Goal: Information Seeking & Learning: Learn about a topic

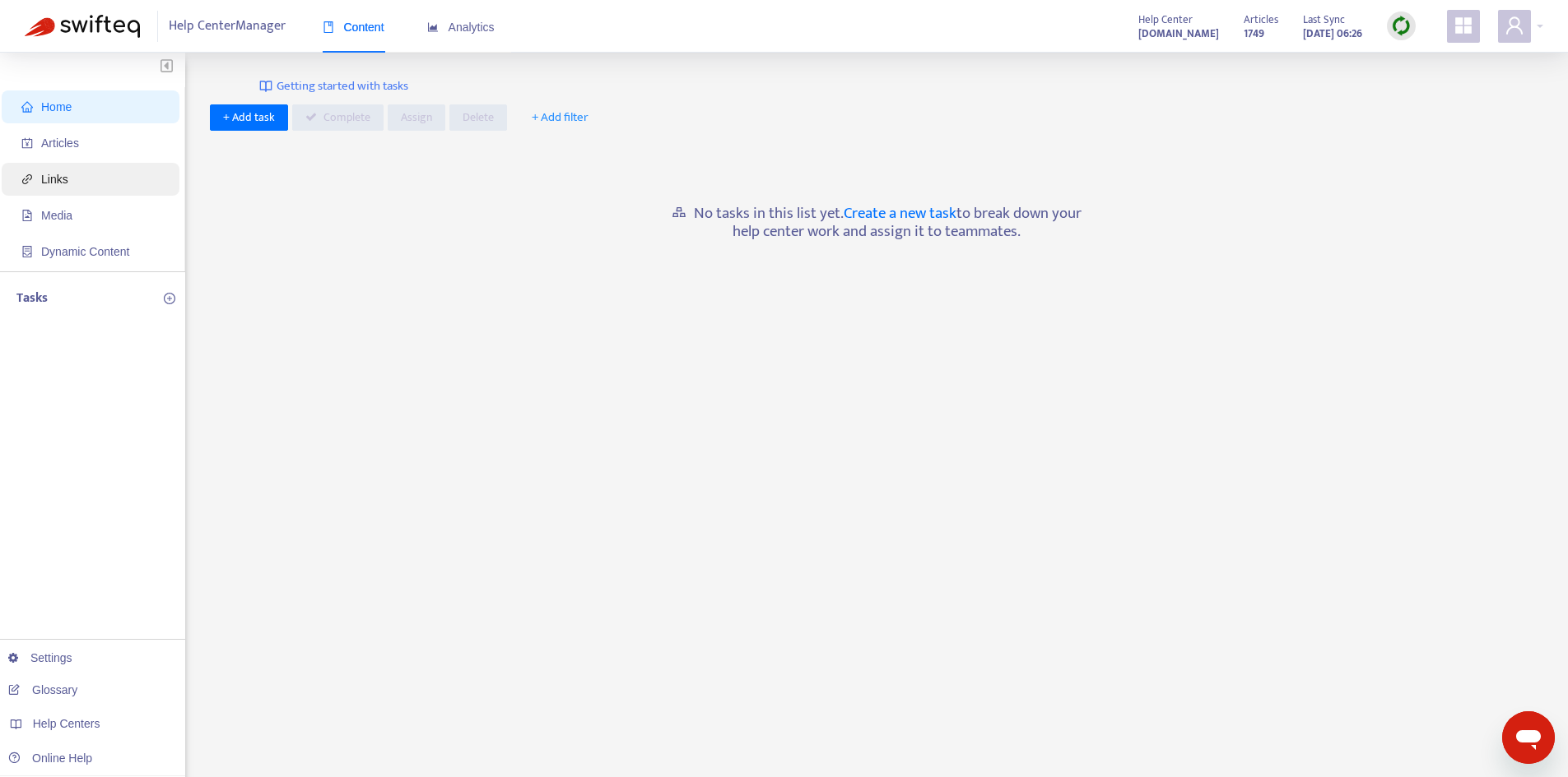
click at [44, 146] on span "Articles" at bounding box center [60, 143] width 38 height 13
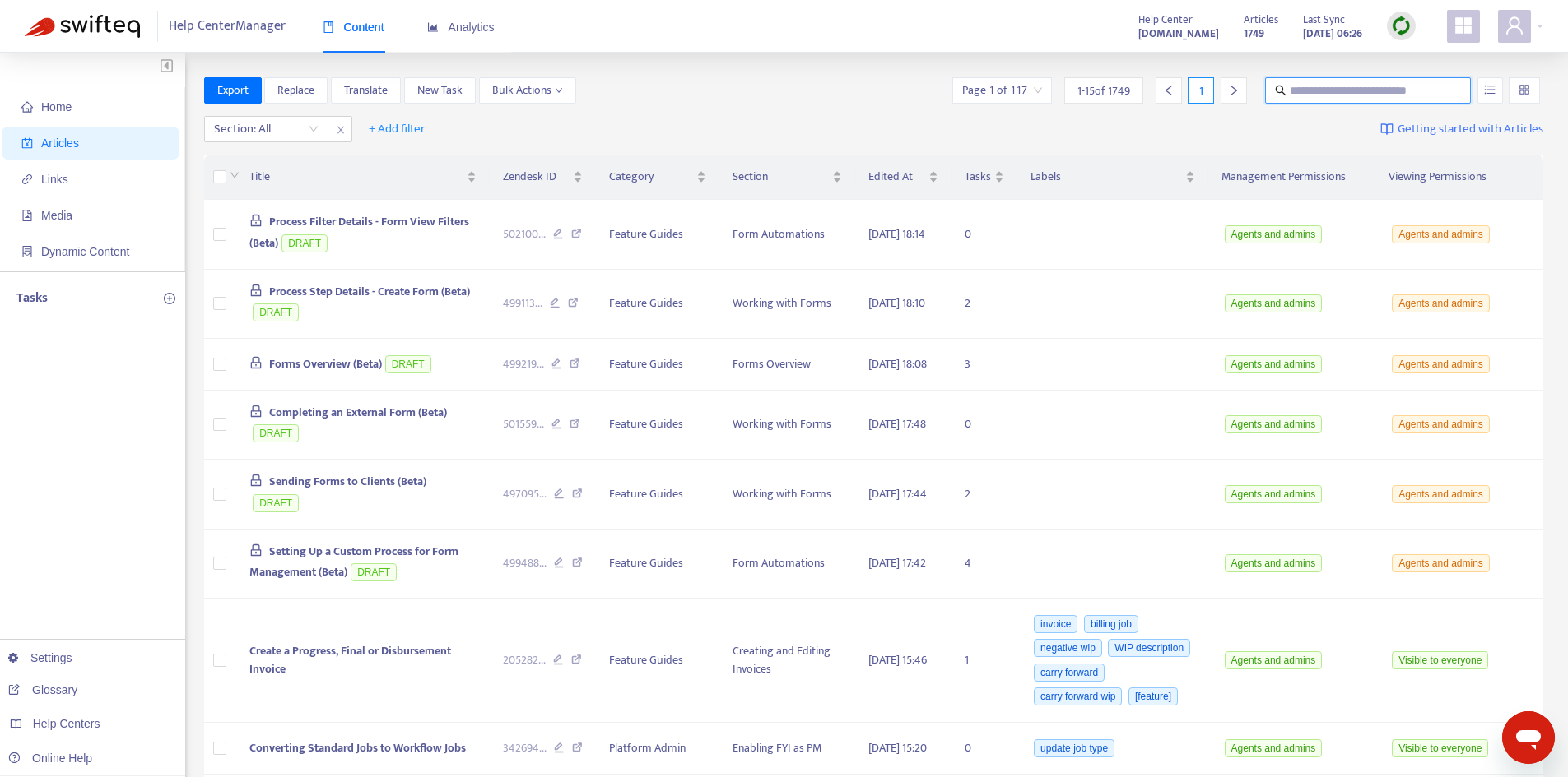
click at [1313, 95] on input "text" at bounding box center [1368, 90] width 158 height 18
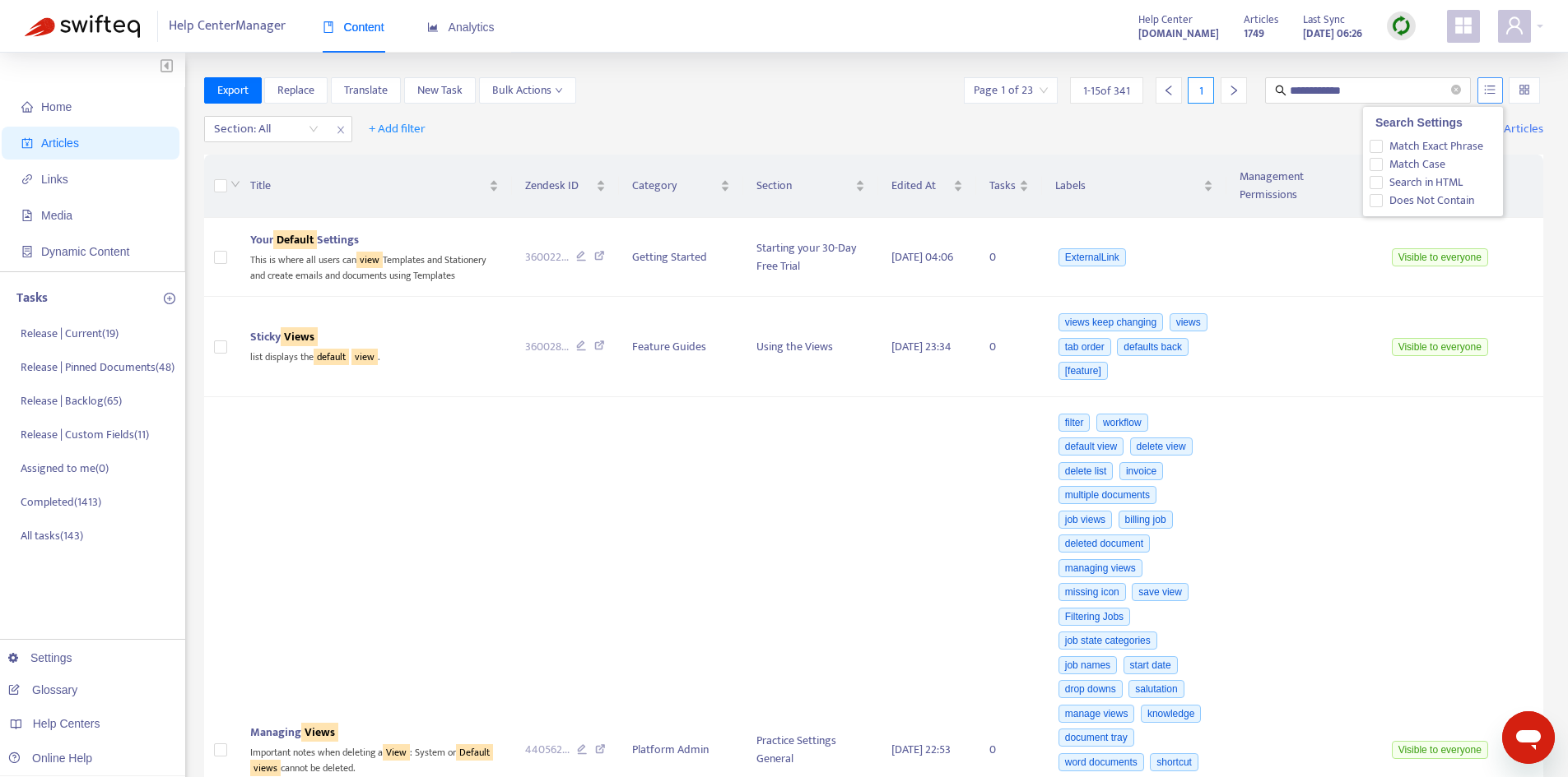
click at [1488, 90] on icon "unordered-list" at bounding box center [1489, 89] width 11 height 11
click at [1397, 146] on span "Match Exact Phrase" at bounding box center [1435, 146] width 107 height 18
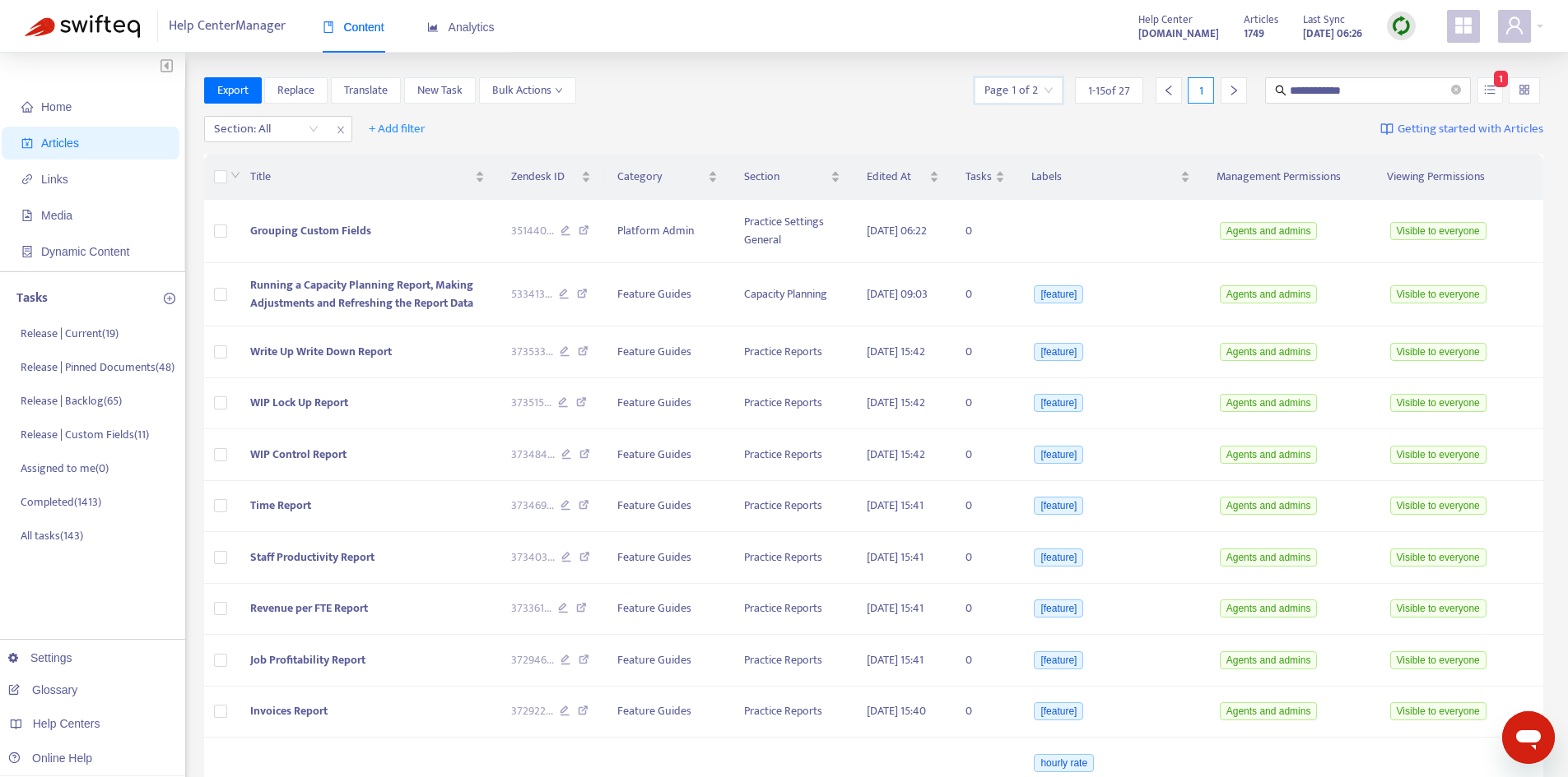
click at [1048, 89] on input "search" at bounding box center [1017, 90] width 68 height 25
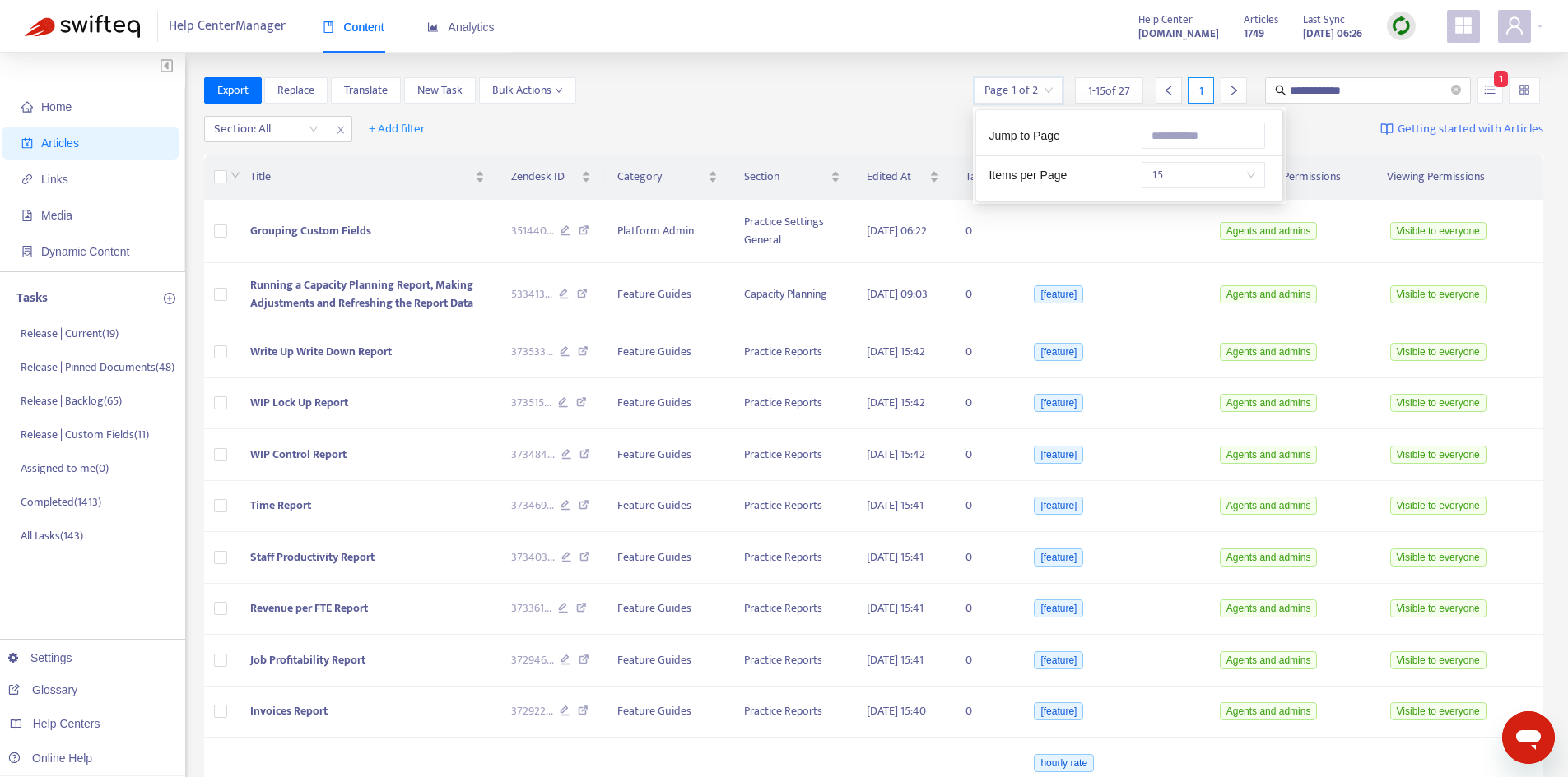
click at [1184, 177] on span "15" at bounding box center [1203, 175] width 103 height 25
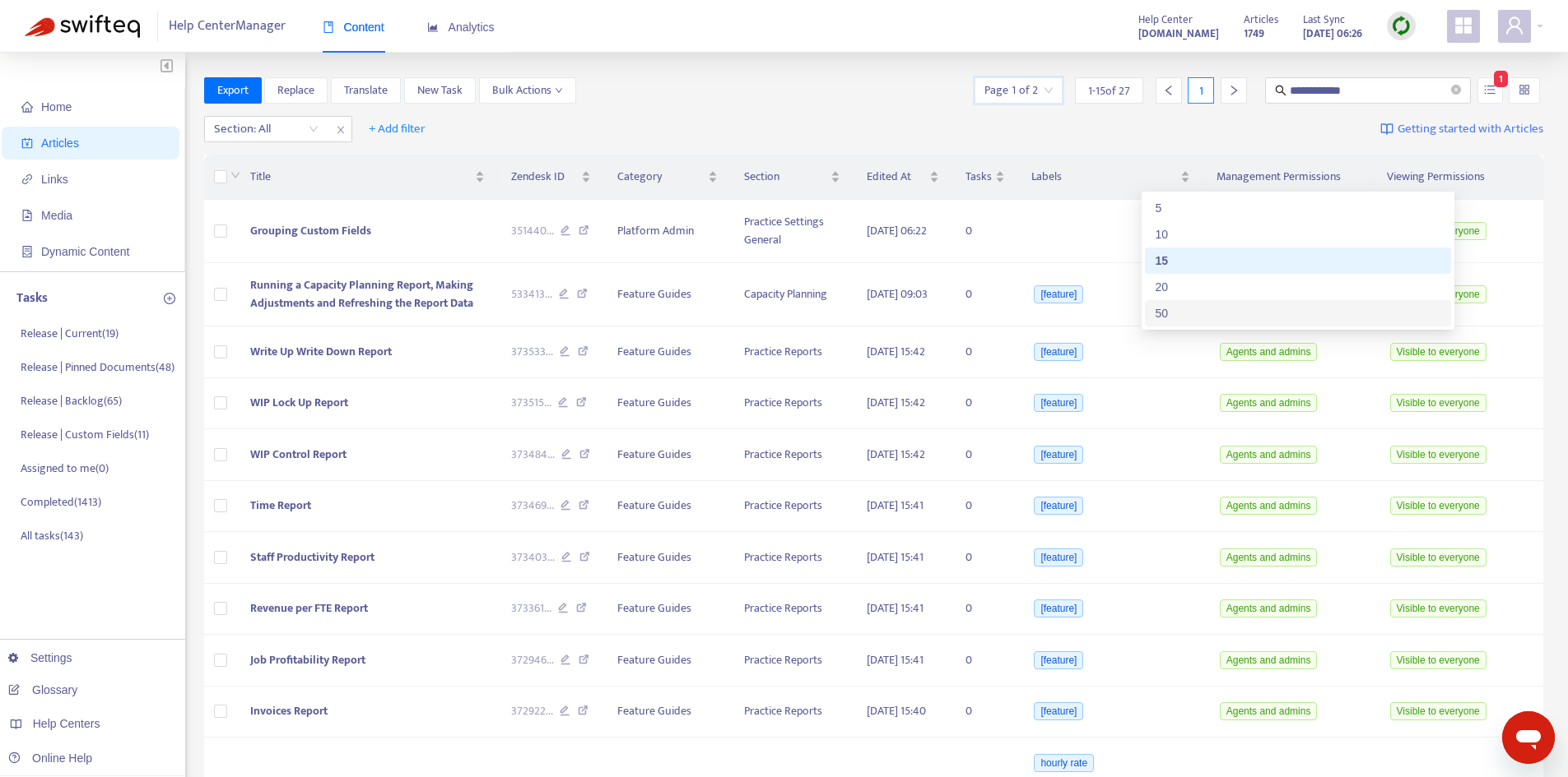
click at [1189, 316] on div "50" at bounding box center [1297, 312] width 286 height 18
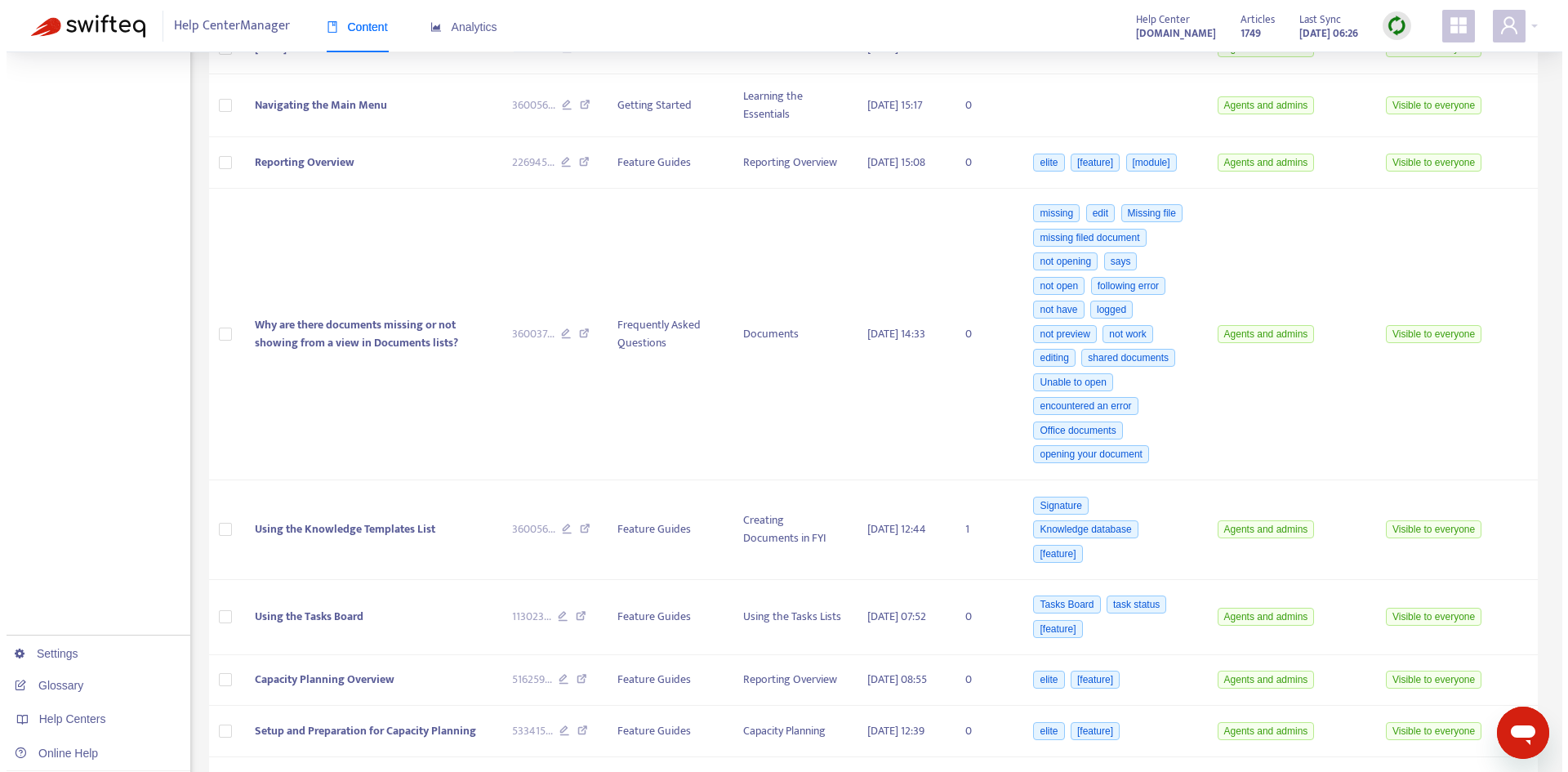
scroll to position [1308, 0]
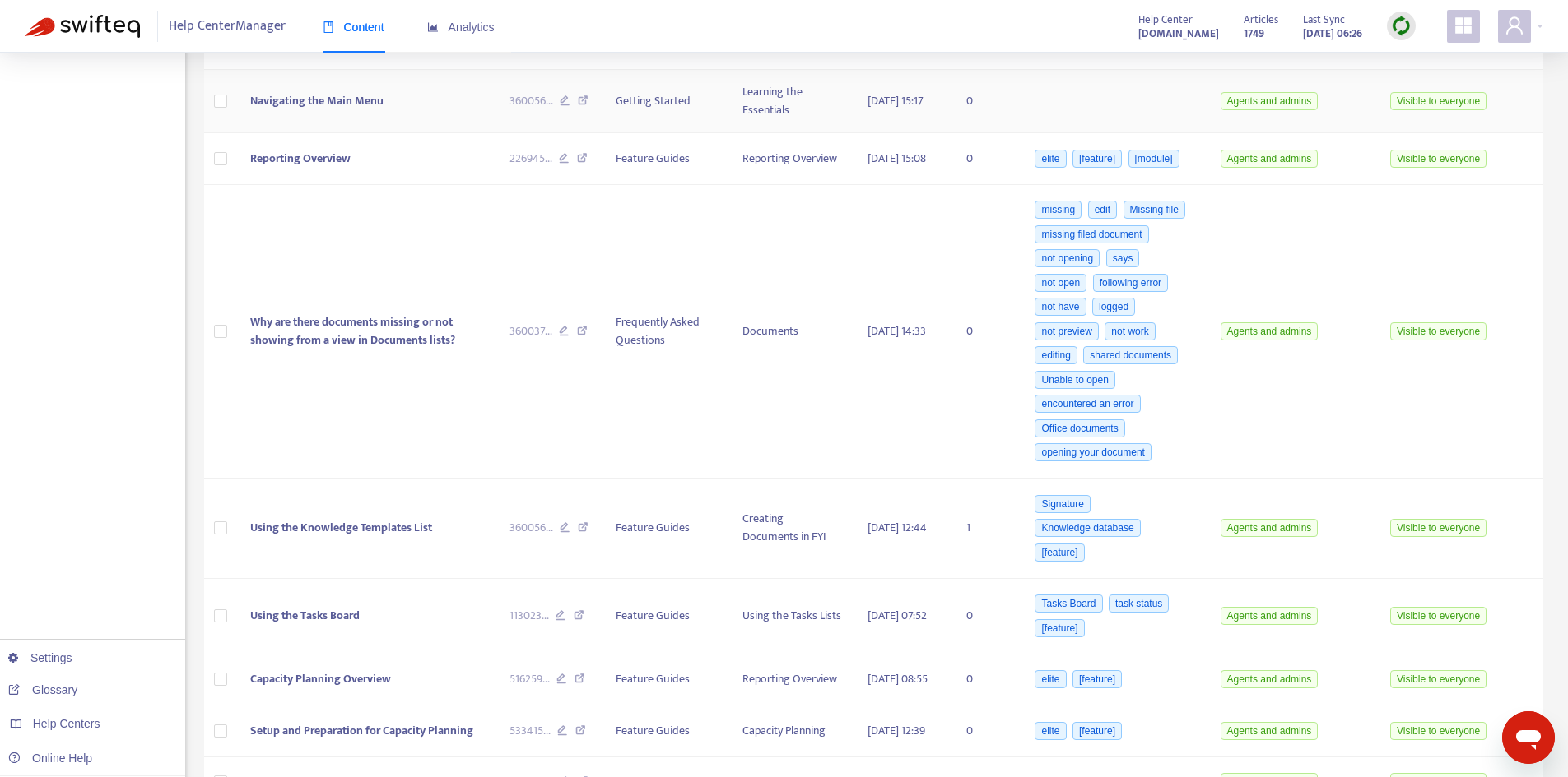
click at [435, 133] on td "Navigating the Main Menu" at bounding box center [366, 101] width 259 height 63
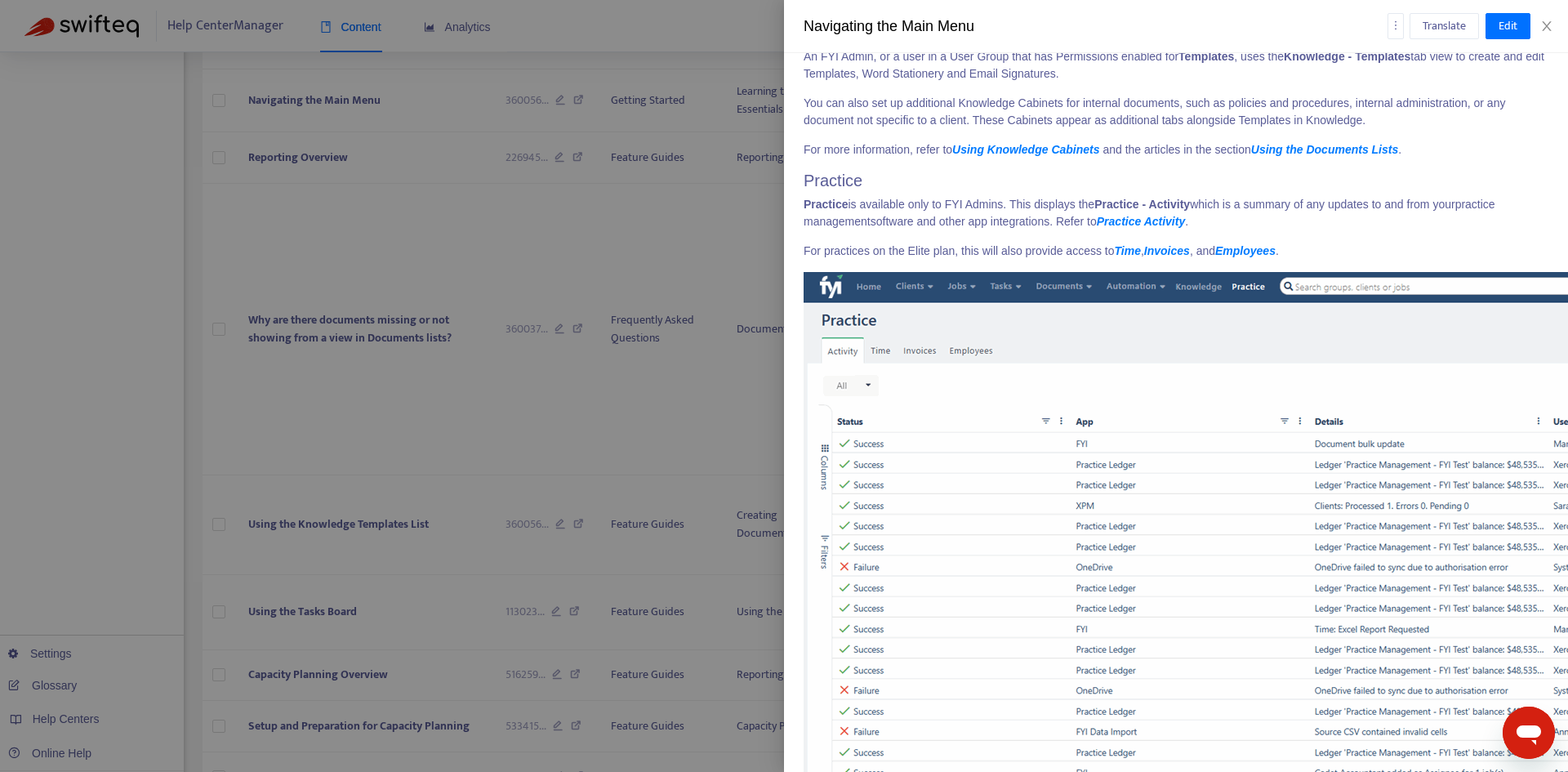
scroll to position [7108, 0]
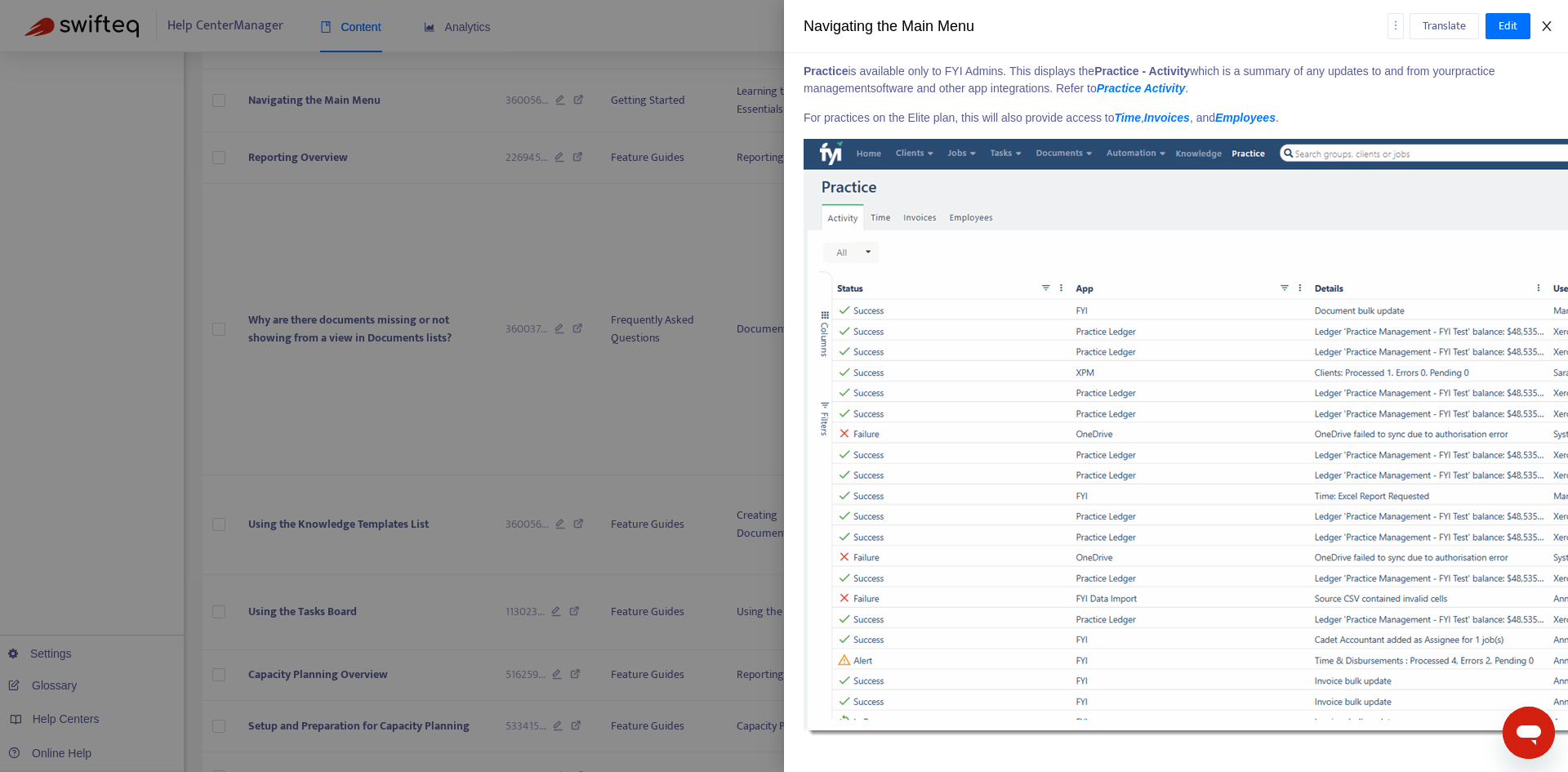
click at [1544, 25] on icon "close" at bounding box center [1547, 26] width 13 height 13
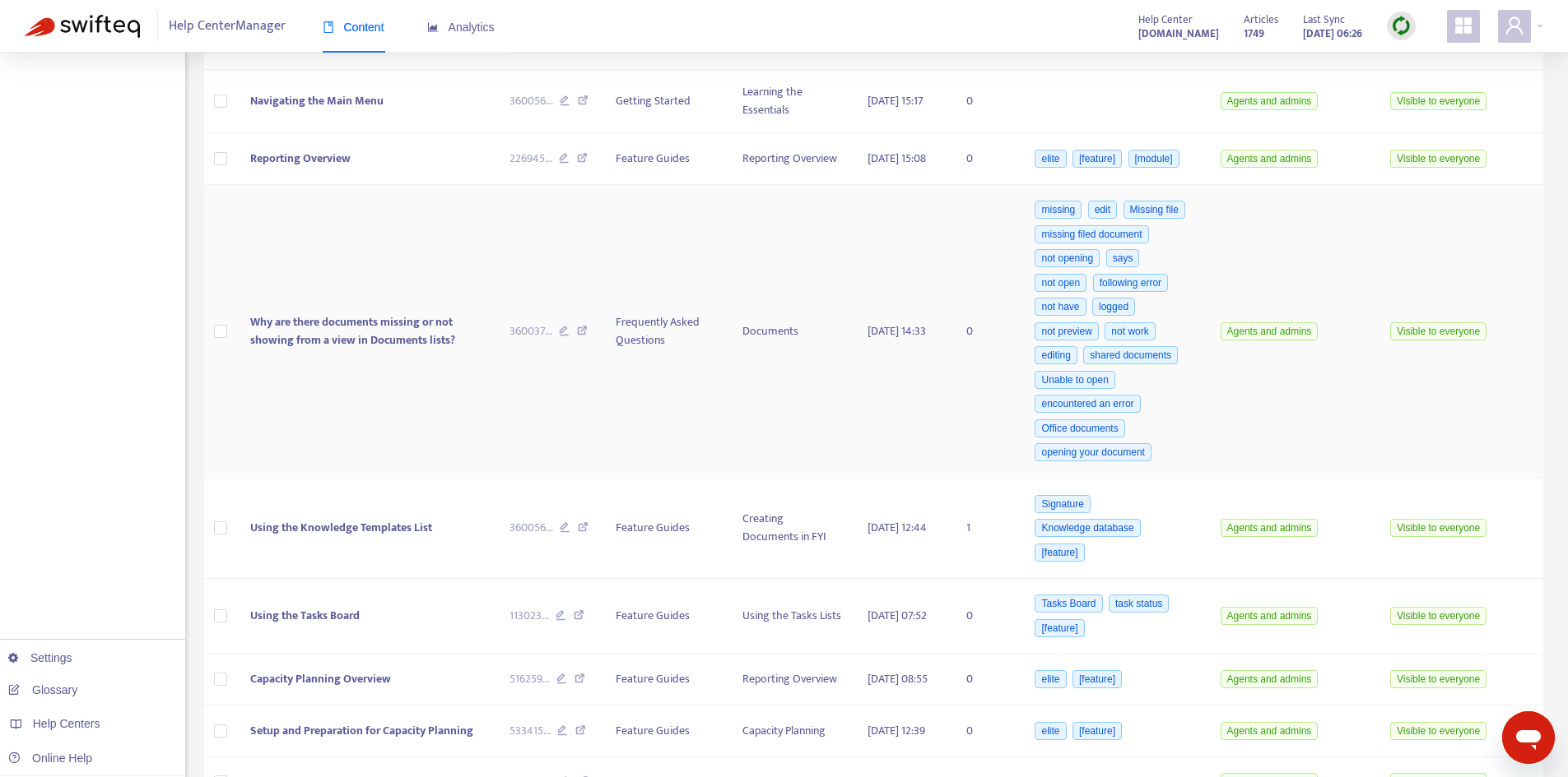
click at [348, 349] on span "Why are there documents missing or not showing from a view in Documents lists?" at bounding box center [352, 331] width 205 height 37
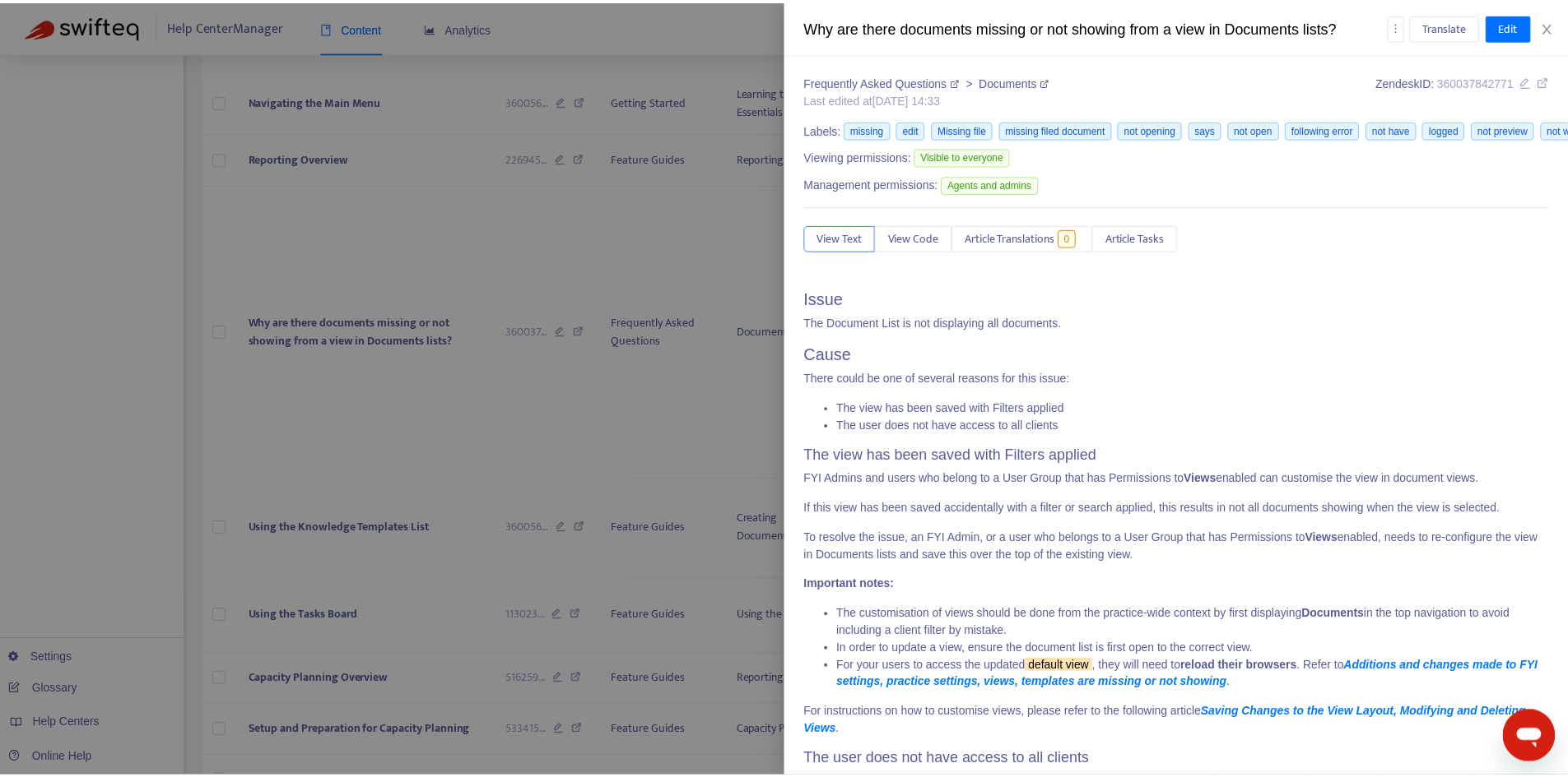
scroll to position [78, 0]
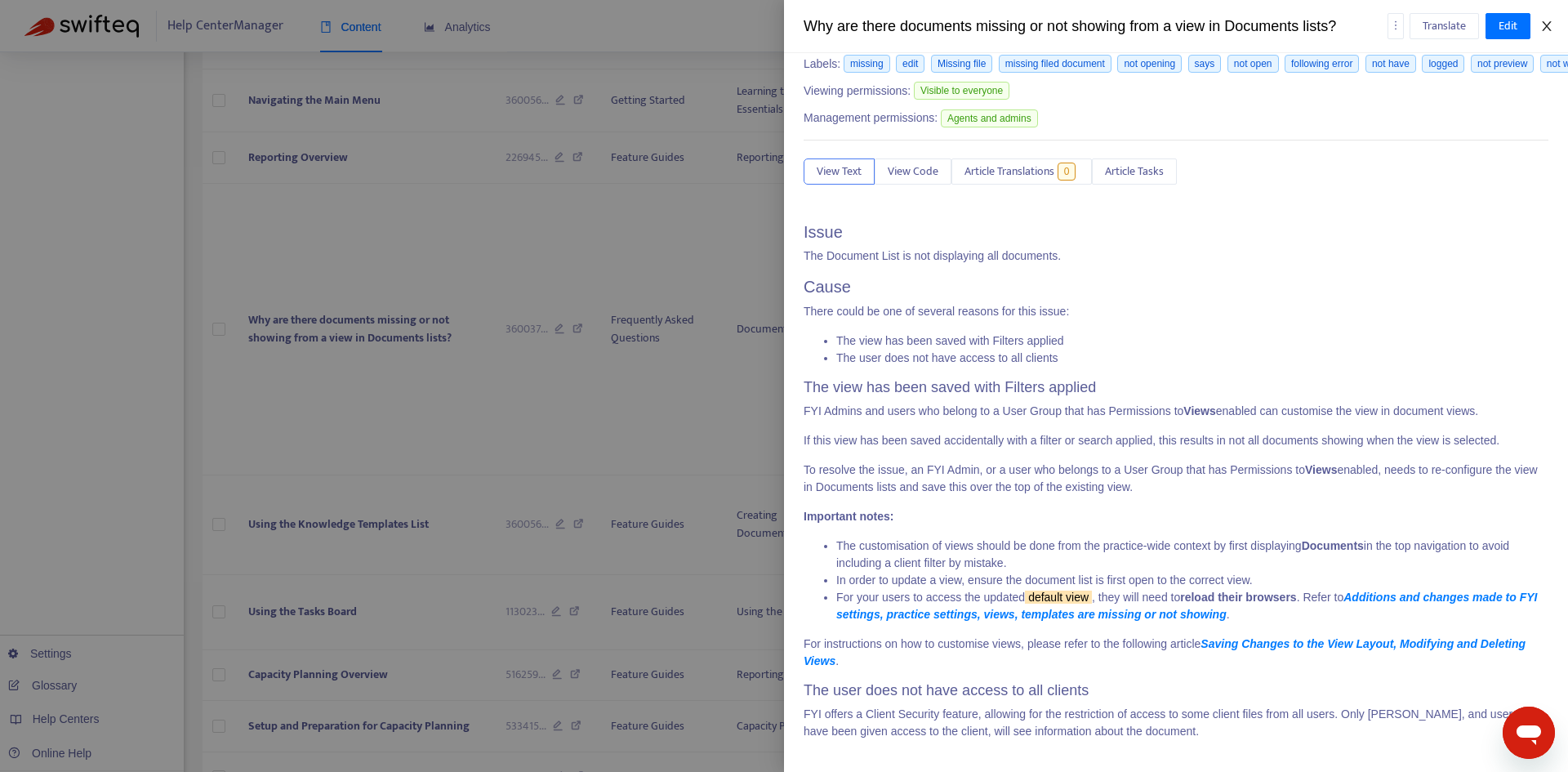
click at [1544, 23] on icon "close" at bounding box center [1547, 26] width 9 height 10
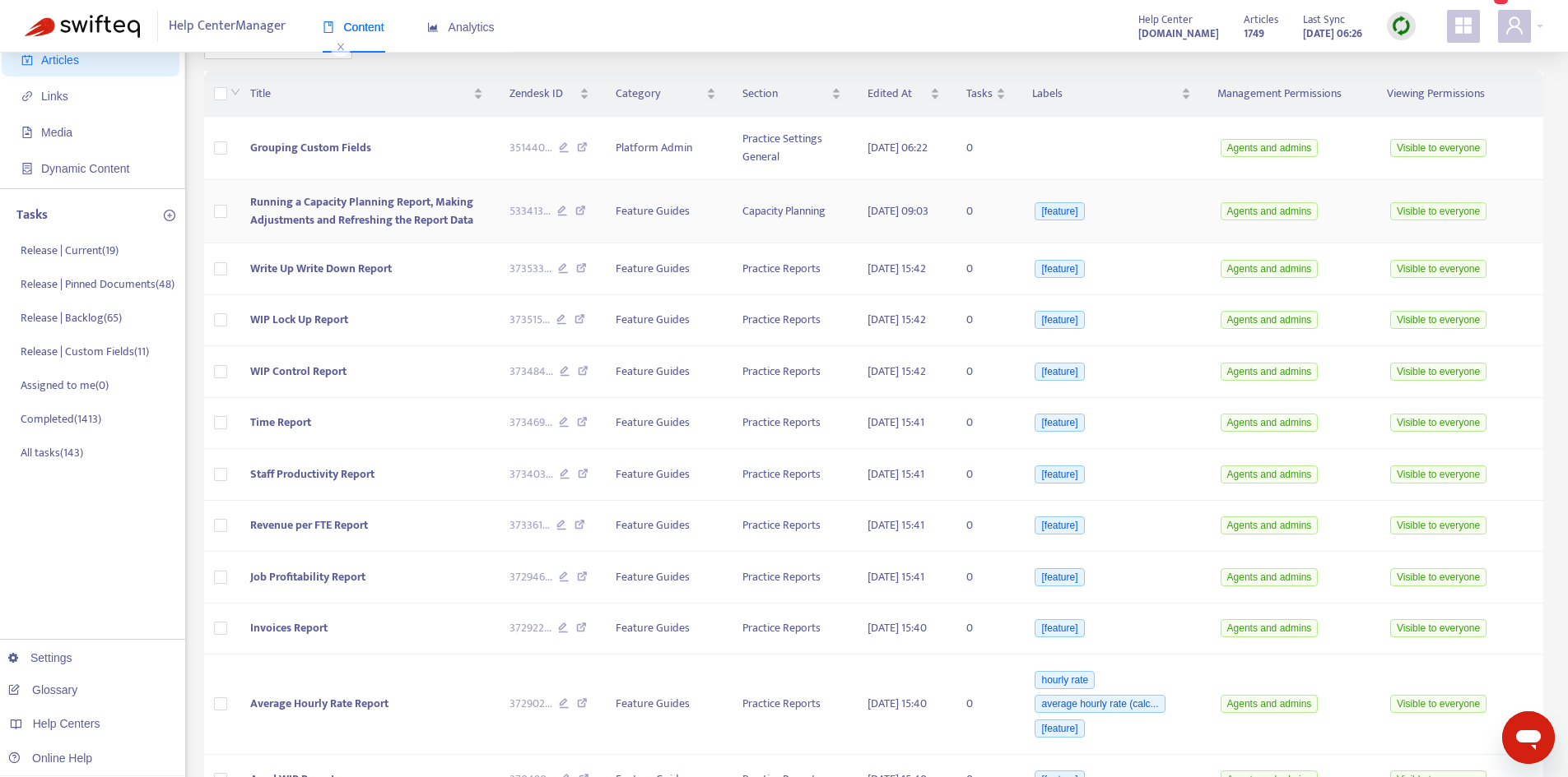
scroll to position [0, 0]
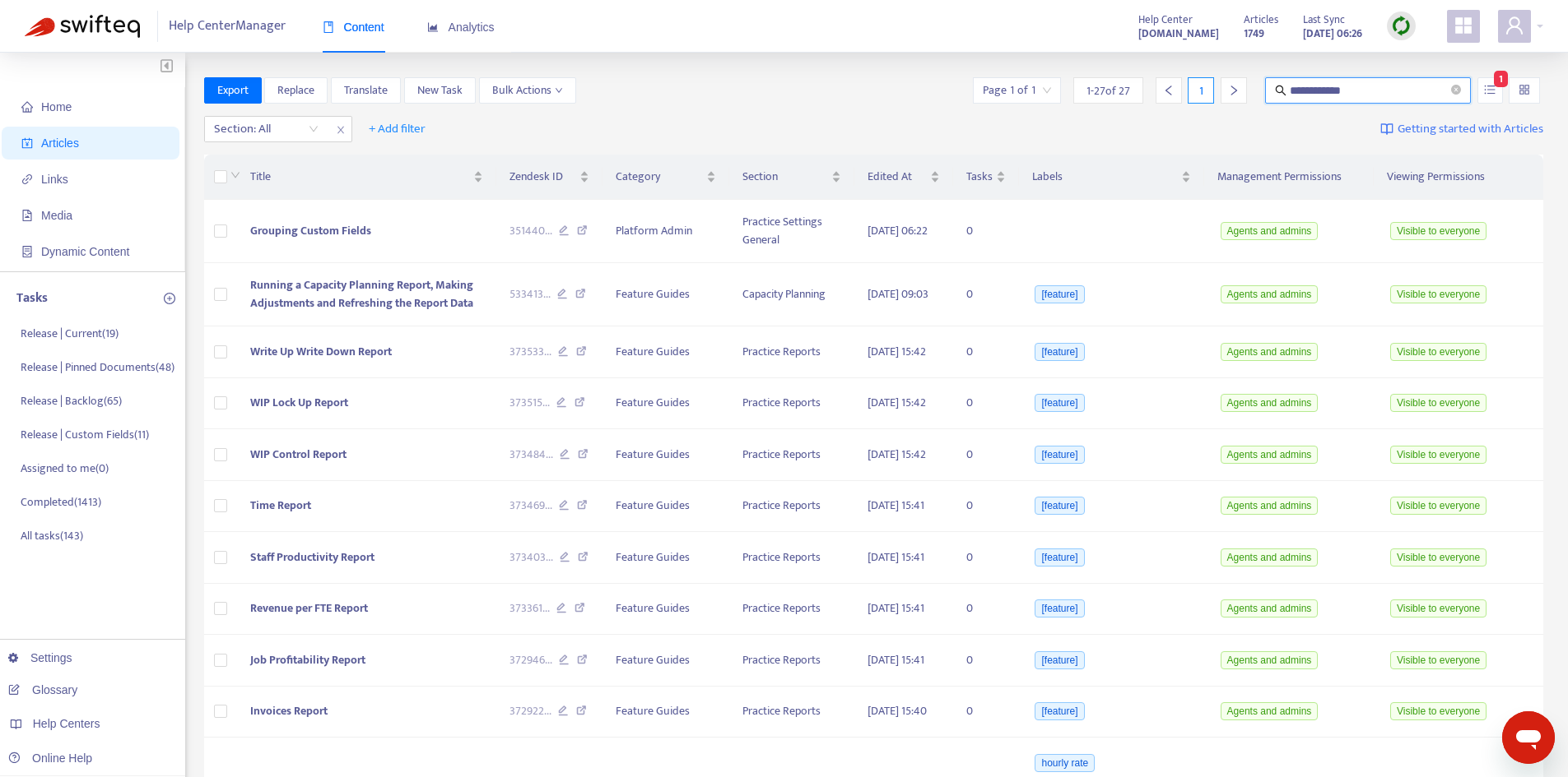
drag, startPoint x: 1350, startPoint y: 83, endPoint x: 1264, endPoint y: 86, distance: 86.1
click at [1264, 86] on div "**********" at bounding box center [1368, 90] width 212 height 26
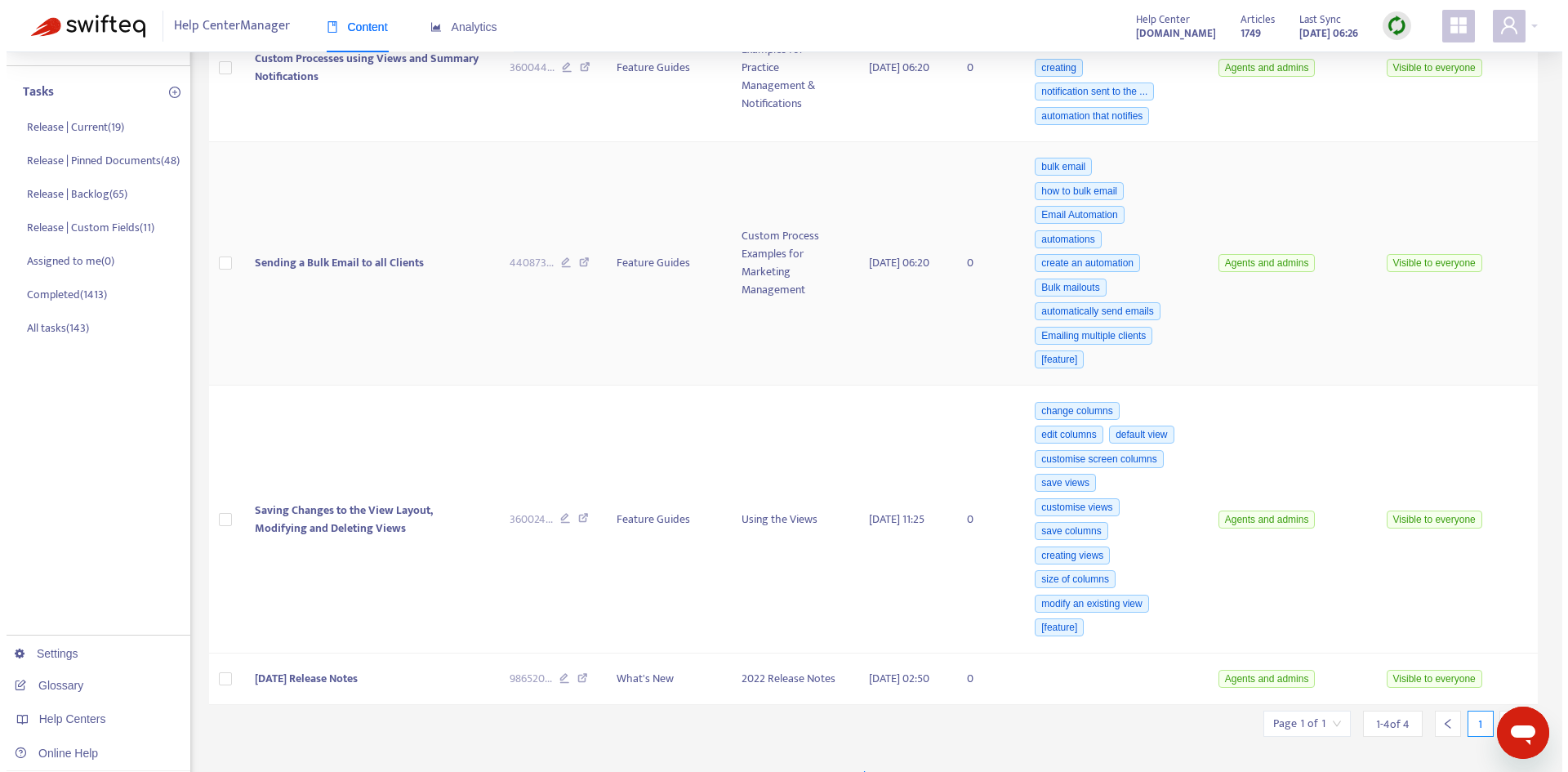
scroll to position [245, 0]
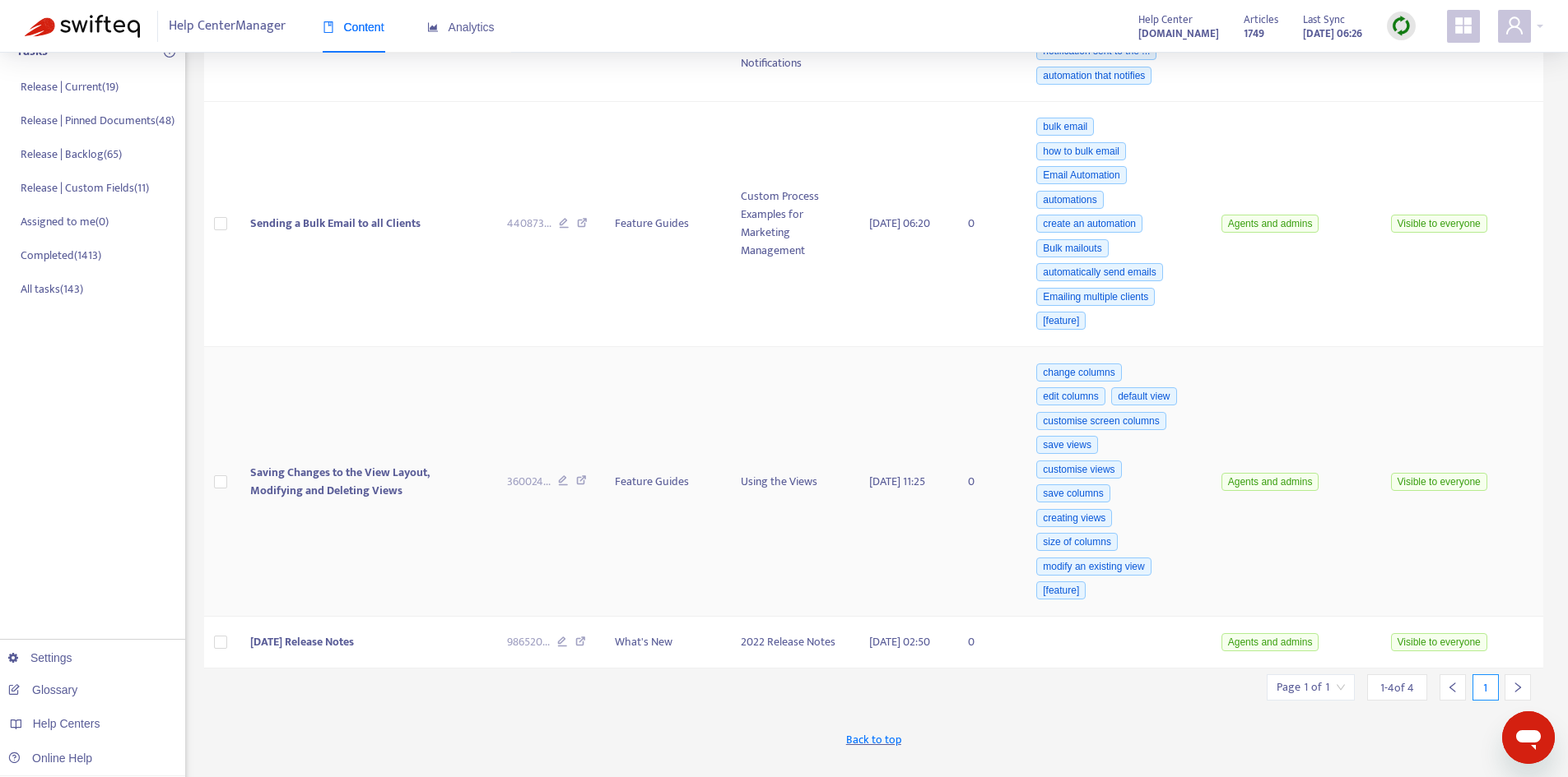
click at [374, 483] on span "Saving Changes to the View Layout, Modifying and Deleting Views" at bounding box center [339, 481] width 179 height 37
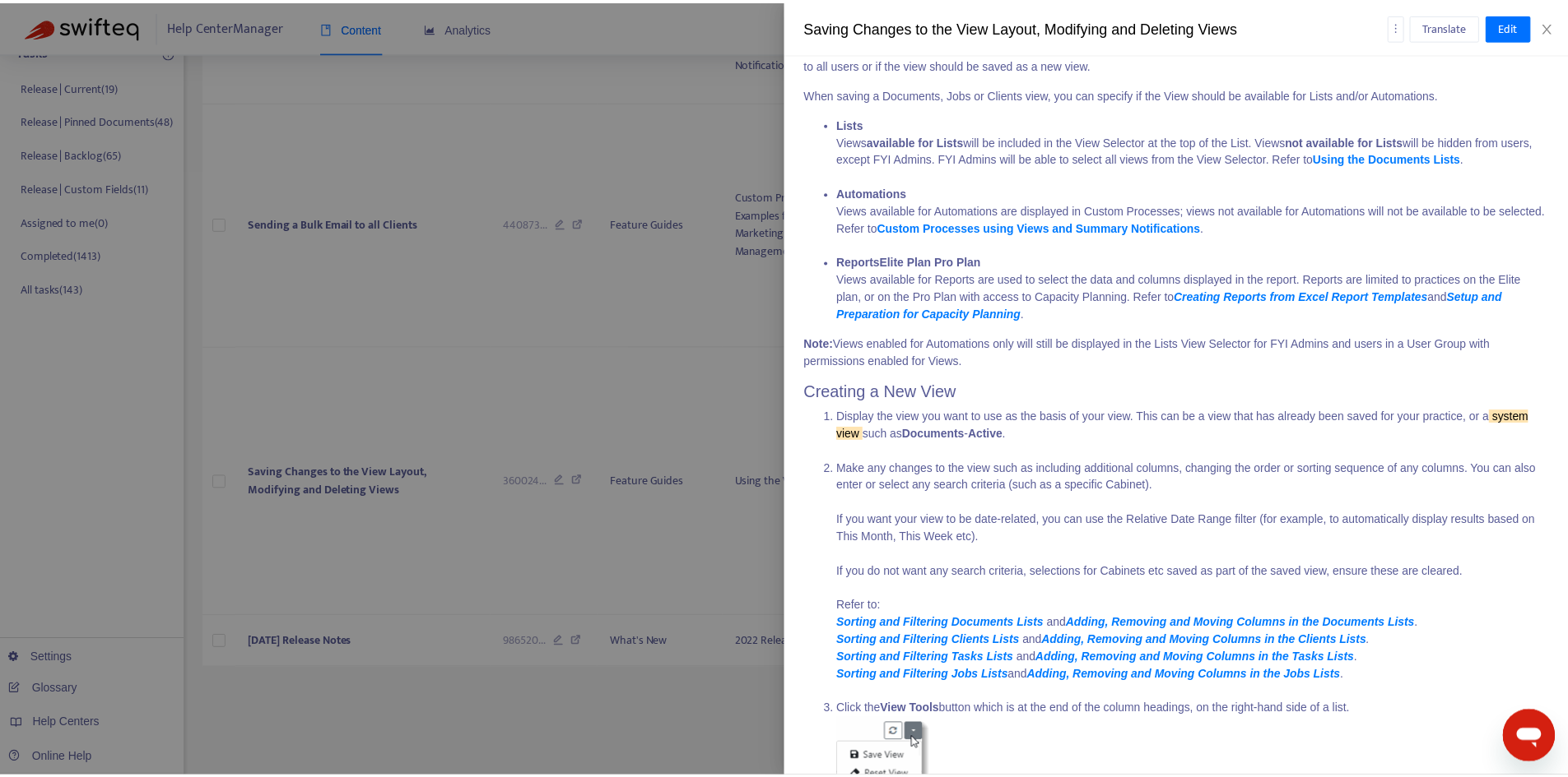
scroll to position [658, 0]
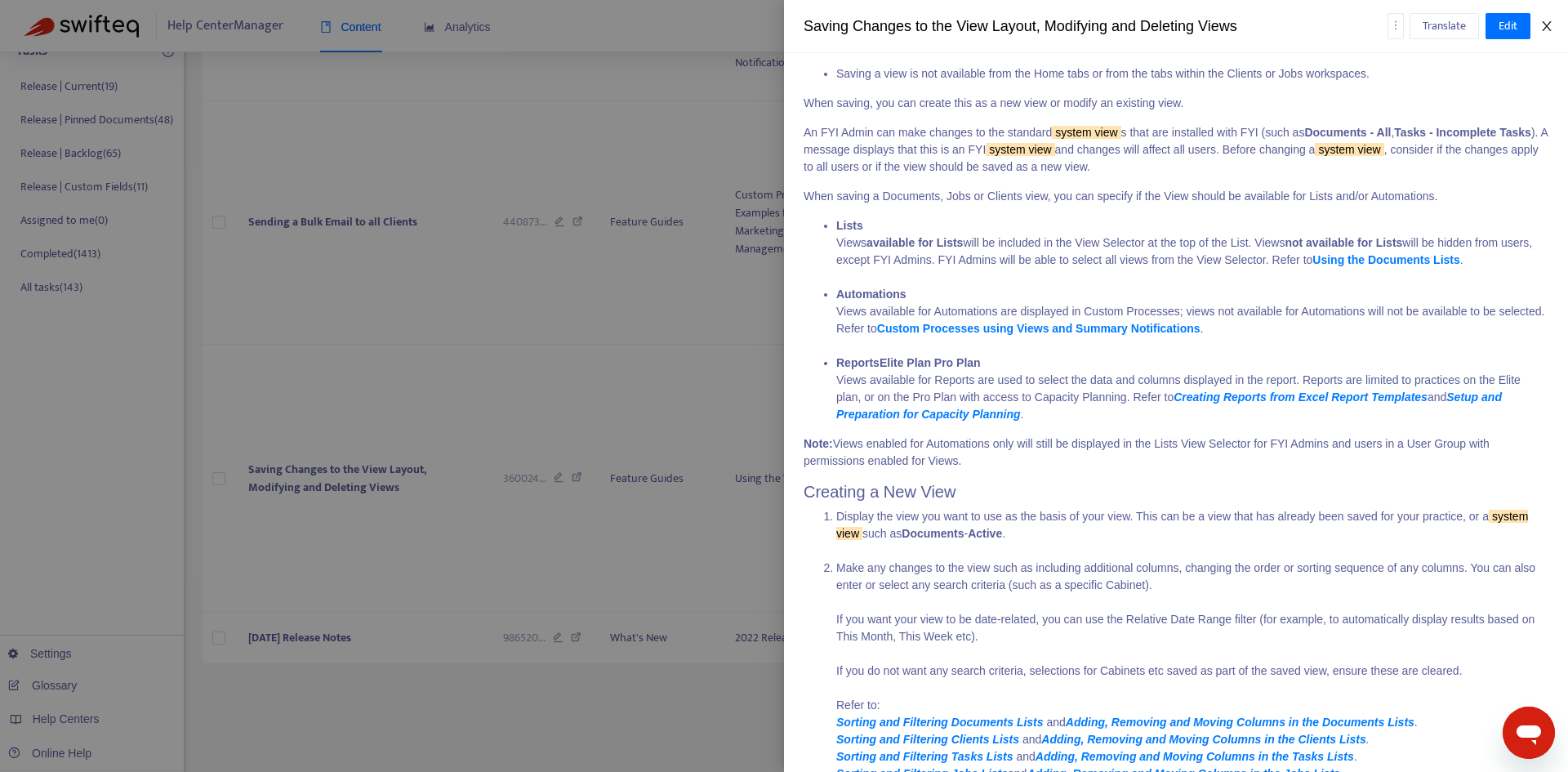
click at [1550, 30] on icon "close" at bounding box center [1547, 26] width 9 height 10
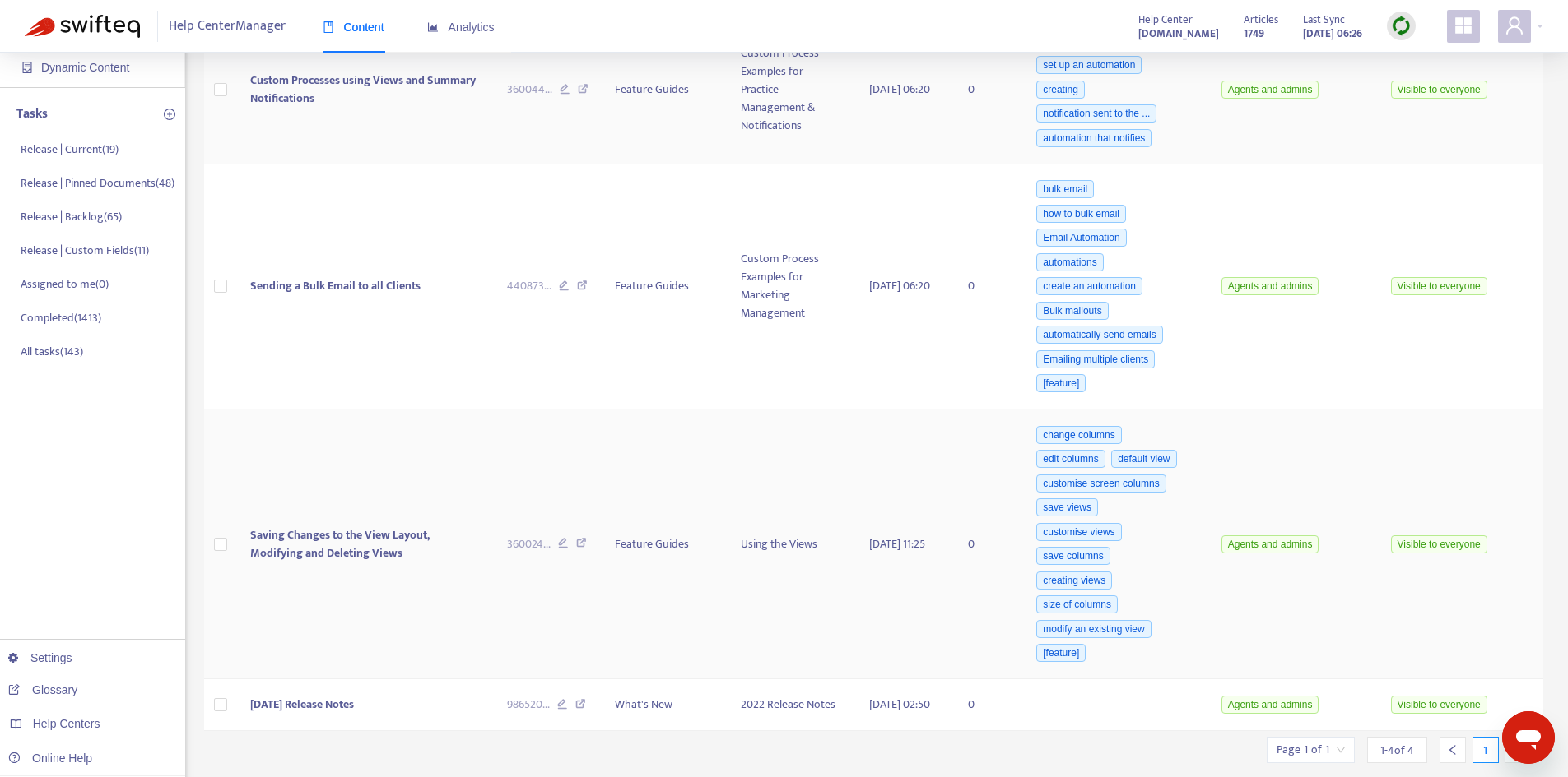
scroll to position [0, 0]
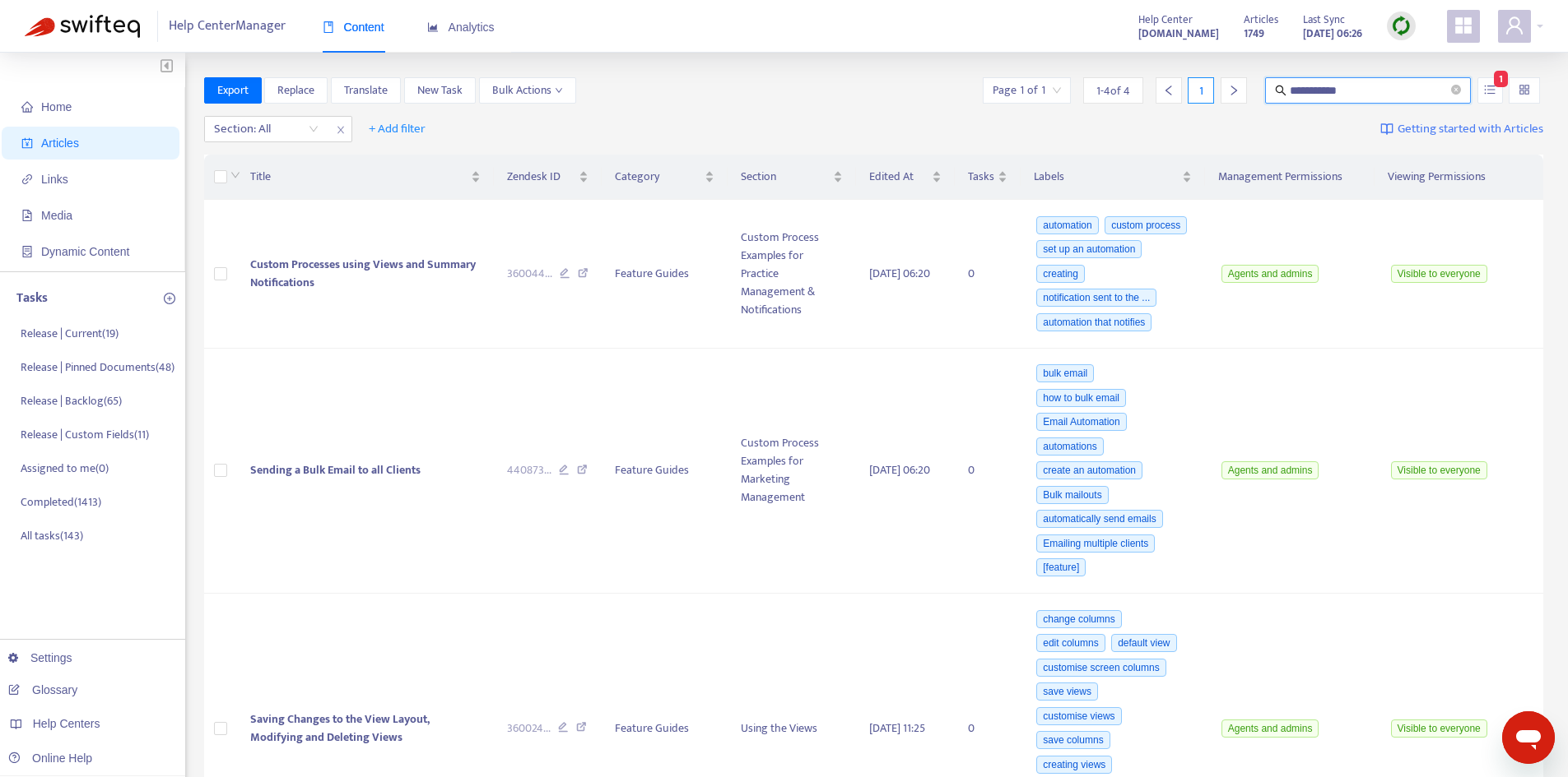
drag, startPoint x: 1324, startPoint y: 92, endPoint x: 1185, endPoint y: 94, distance: 139.0
click at [1189, 92] on div "**********" at bounding box center [1261, 90] width 564 height 26
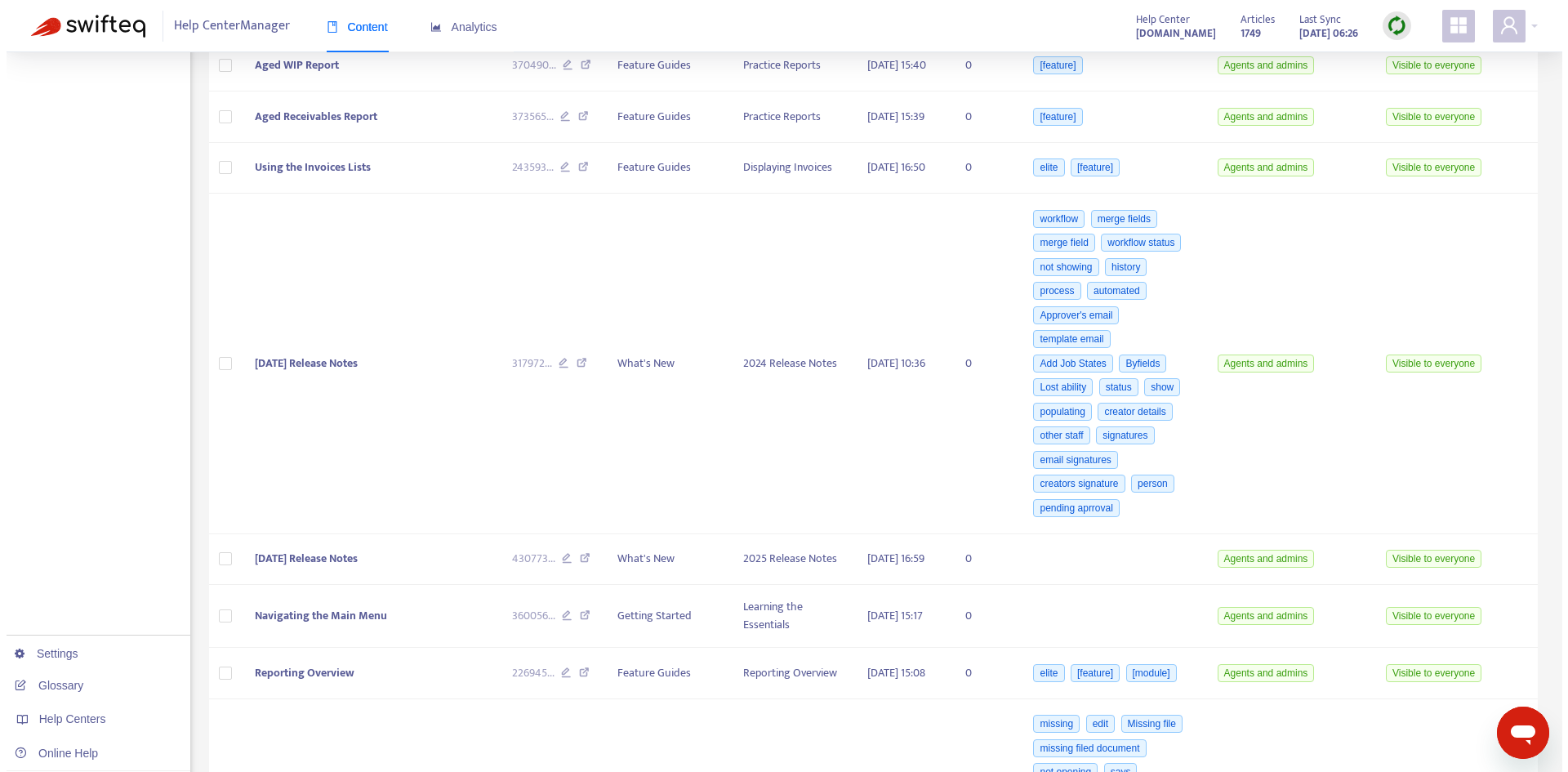
scroll to position [899, 0]
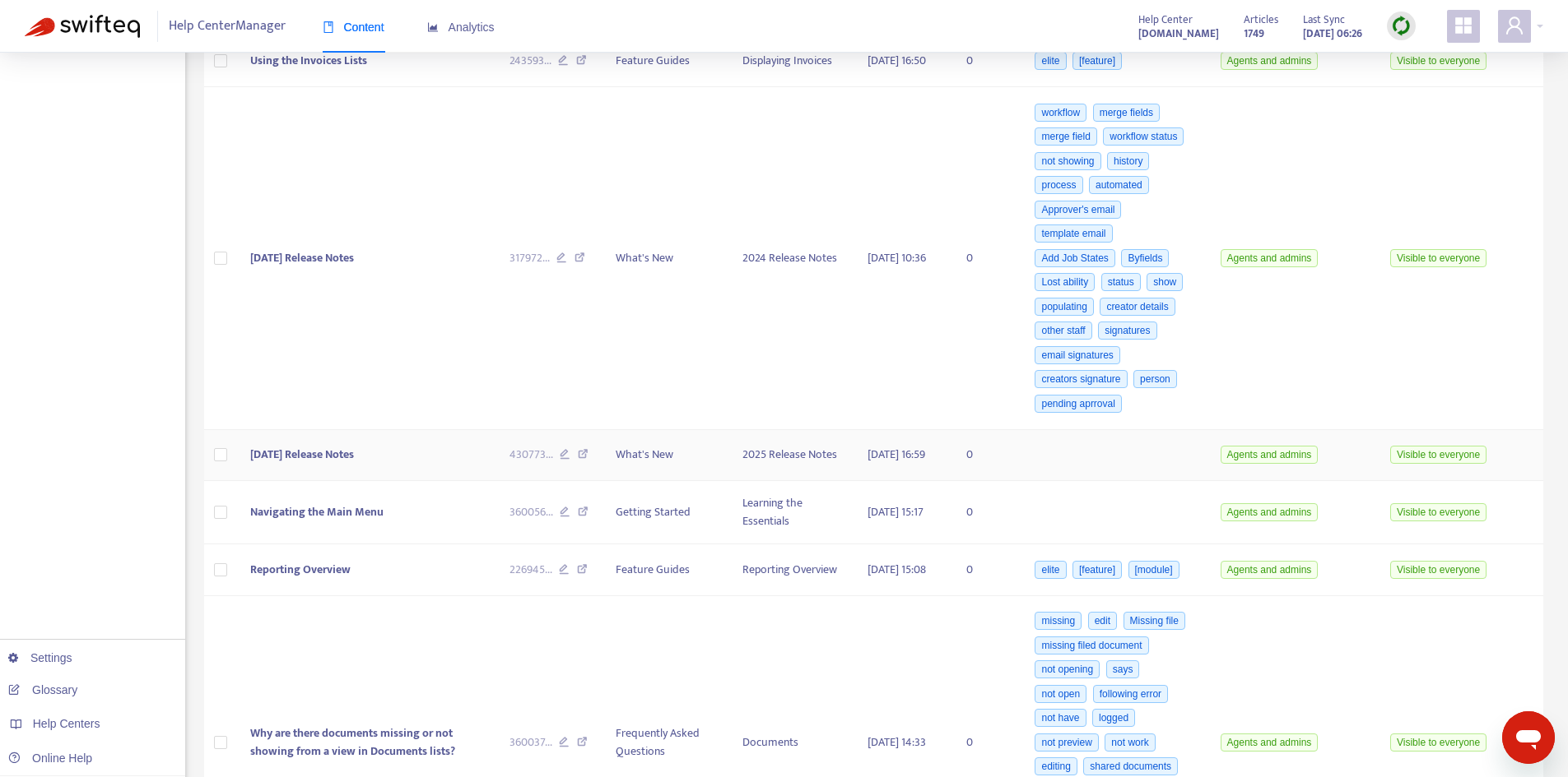
click at [381, 481] on td "[DATE] Release Notes" at bounding box center [366, 456] width 259 height 52
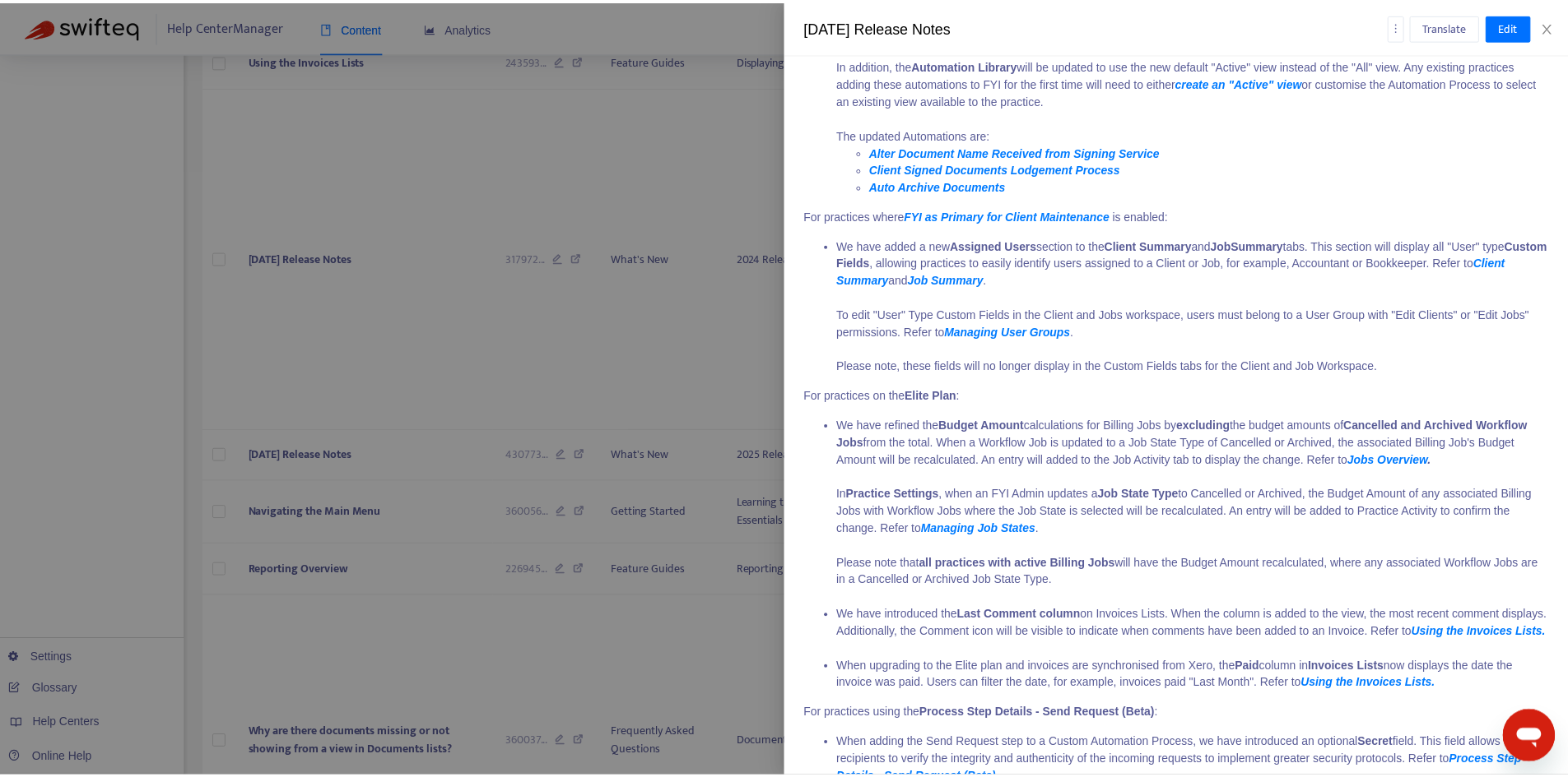
scroll to position [1663, 0]
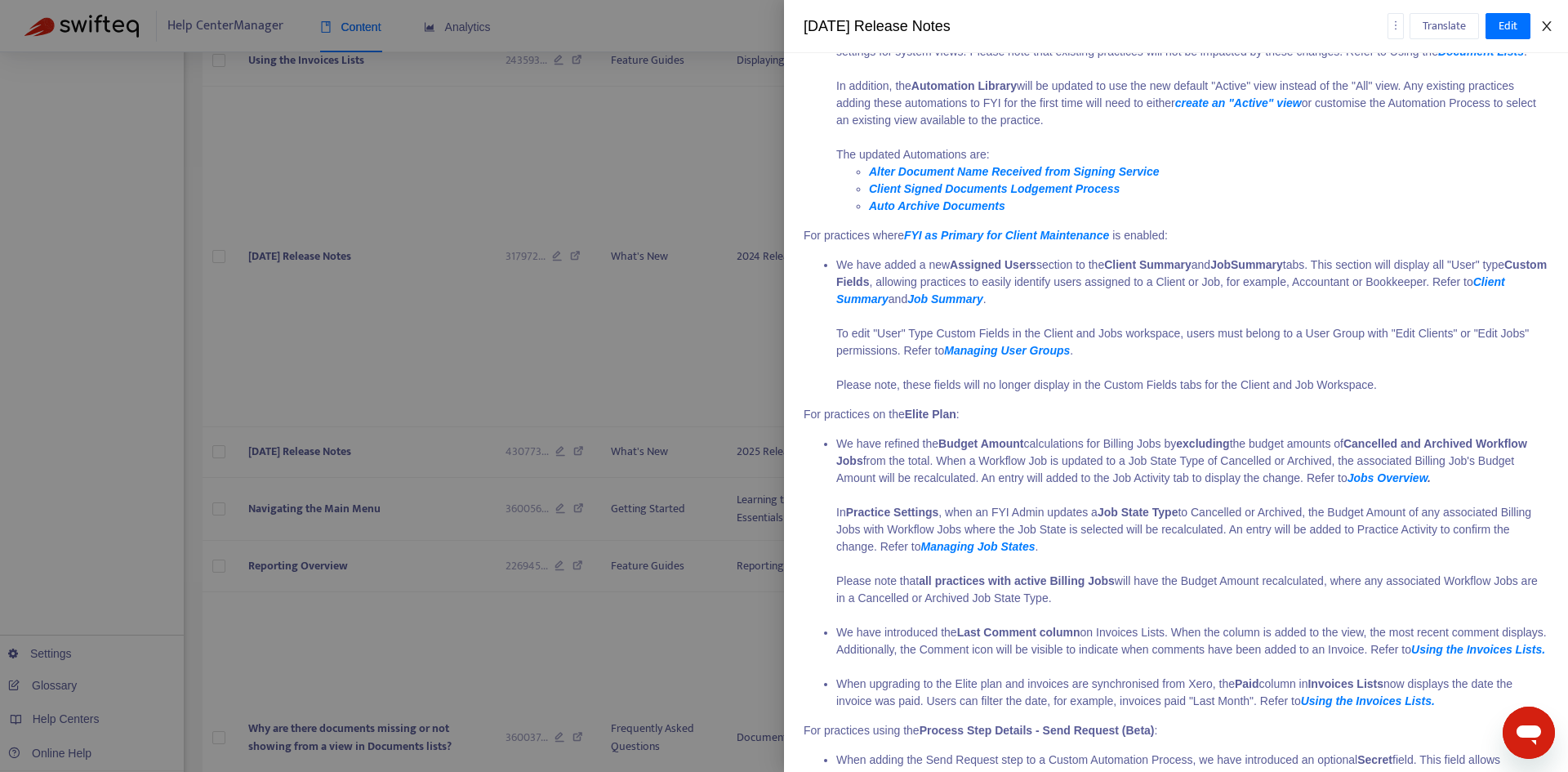
click at [1549, 32] on icon "close" at bounding box center [1547, 26] width 13 height 13
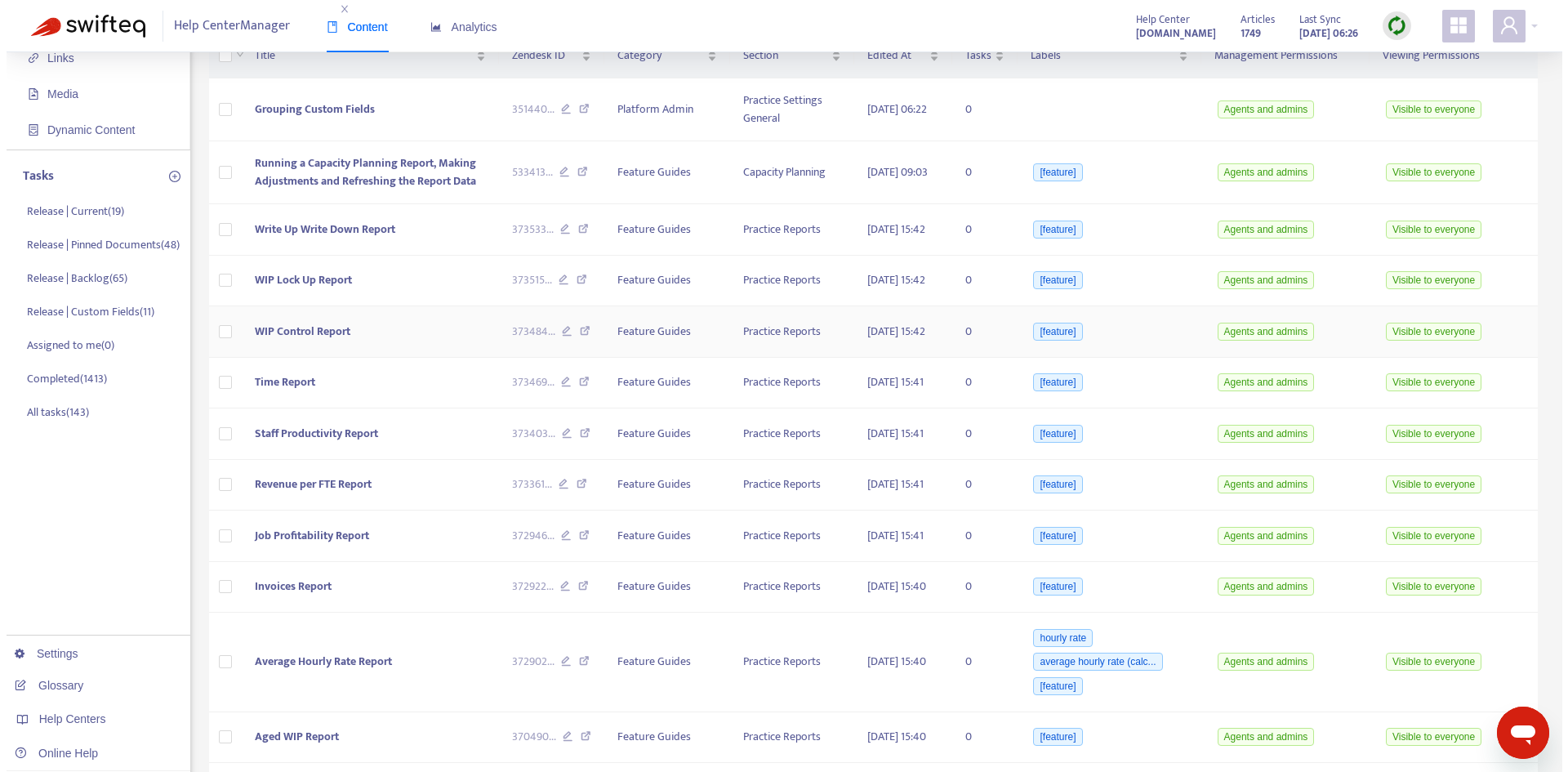
scroll to position [0, 0]
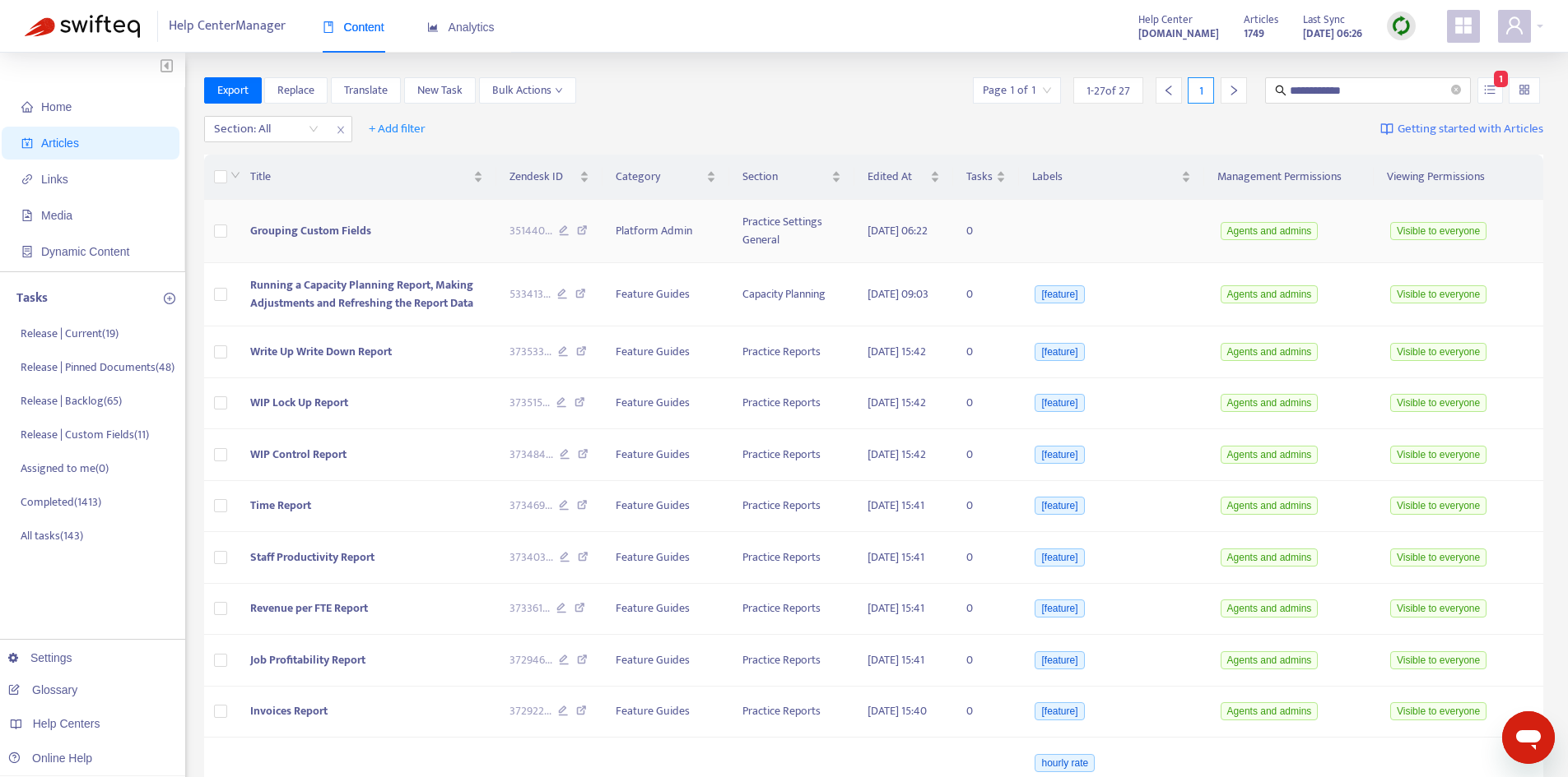
click at [339, 225] on span "Grouping Custom Fields" at bounding box center [311, 230] width 121 height 19
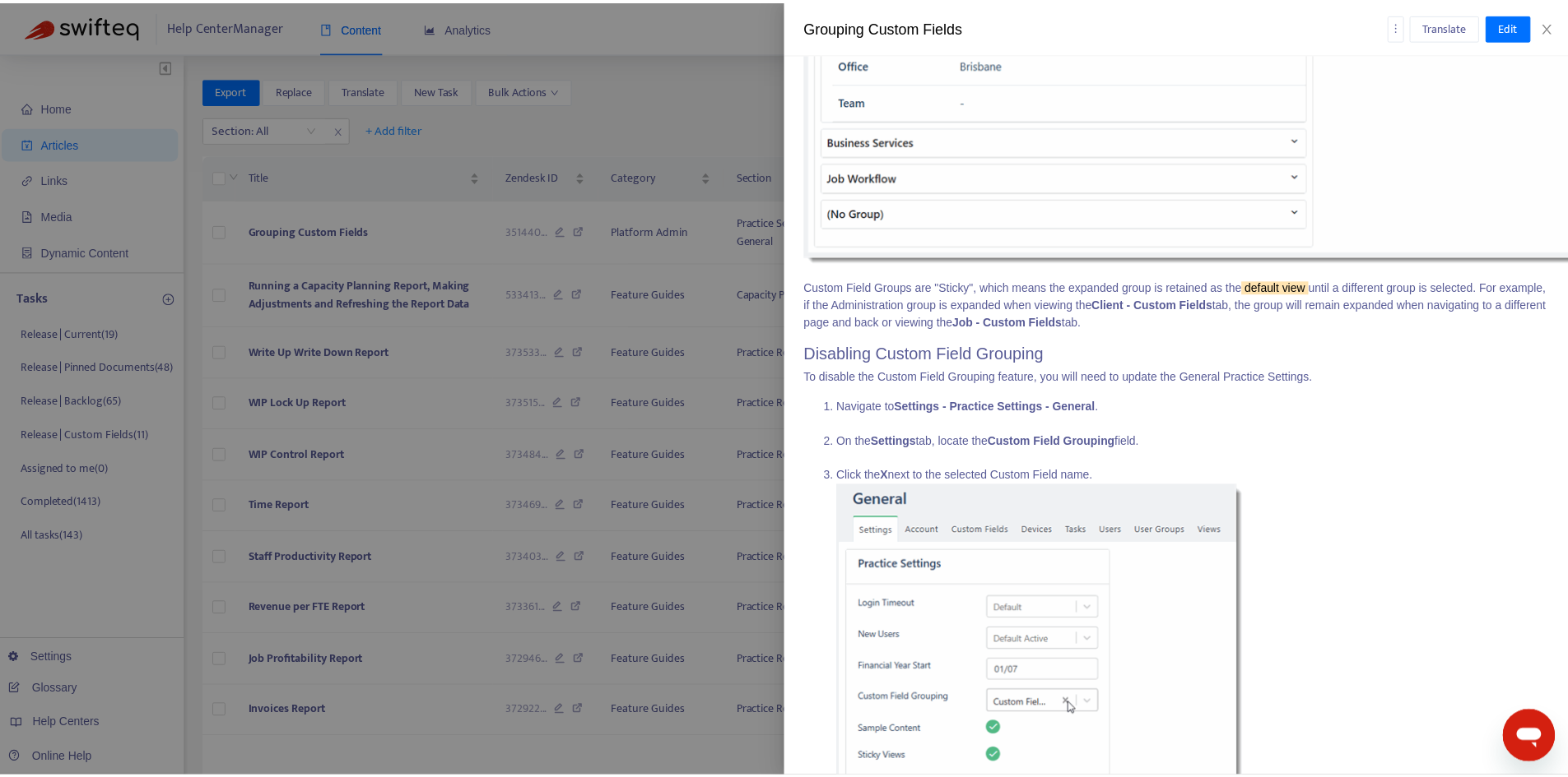
scroll to position [8251, 0]
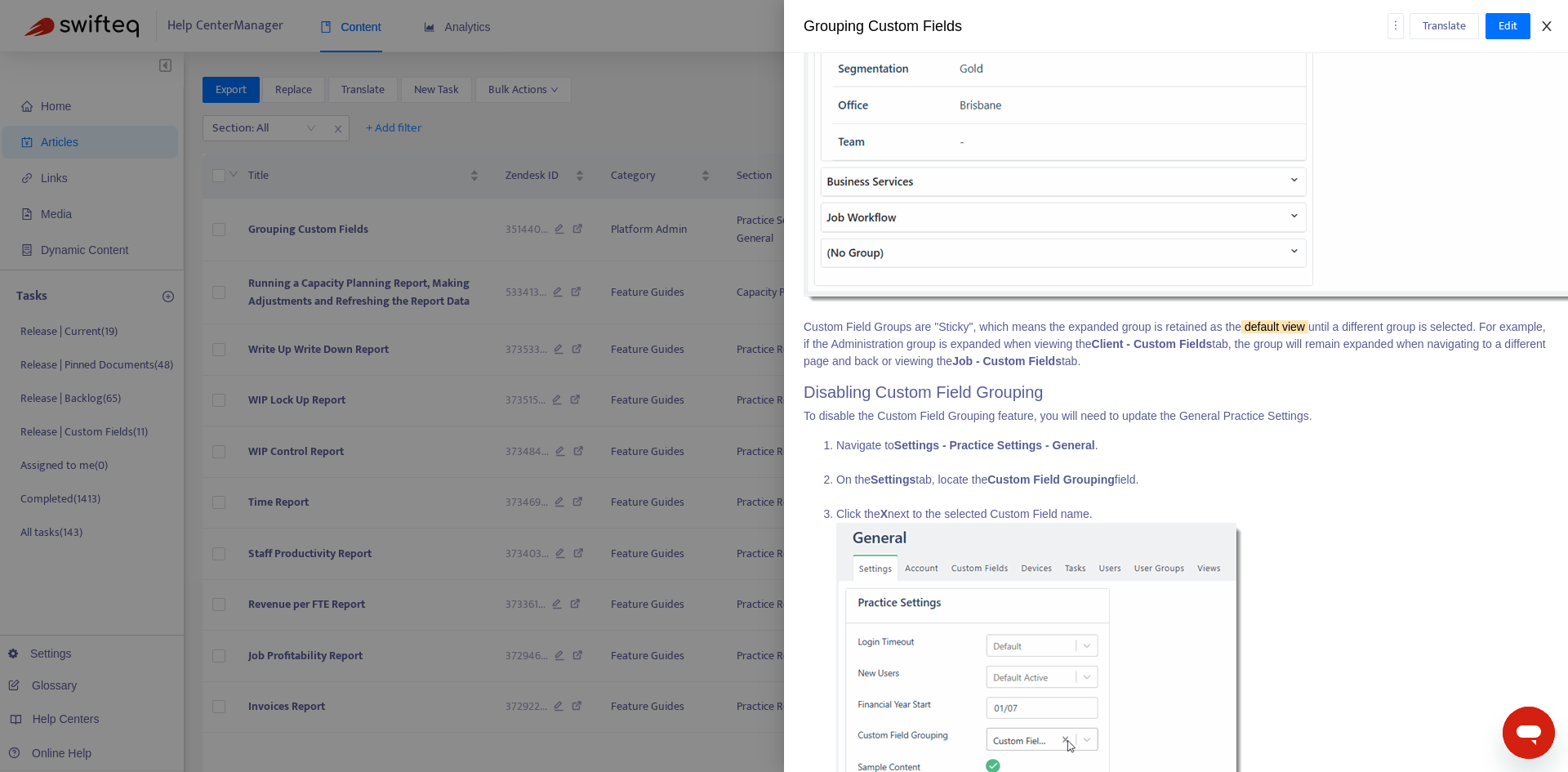
click at [1550, 30] on icon "close" at bounding box center [1547, 26] width 13 height 13
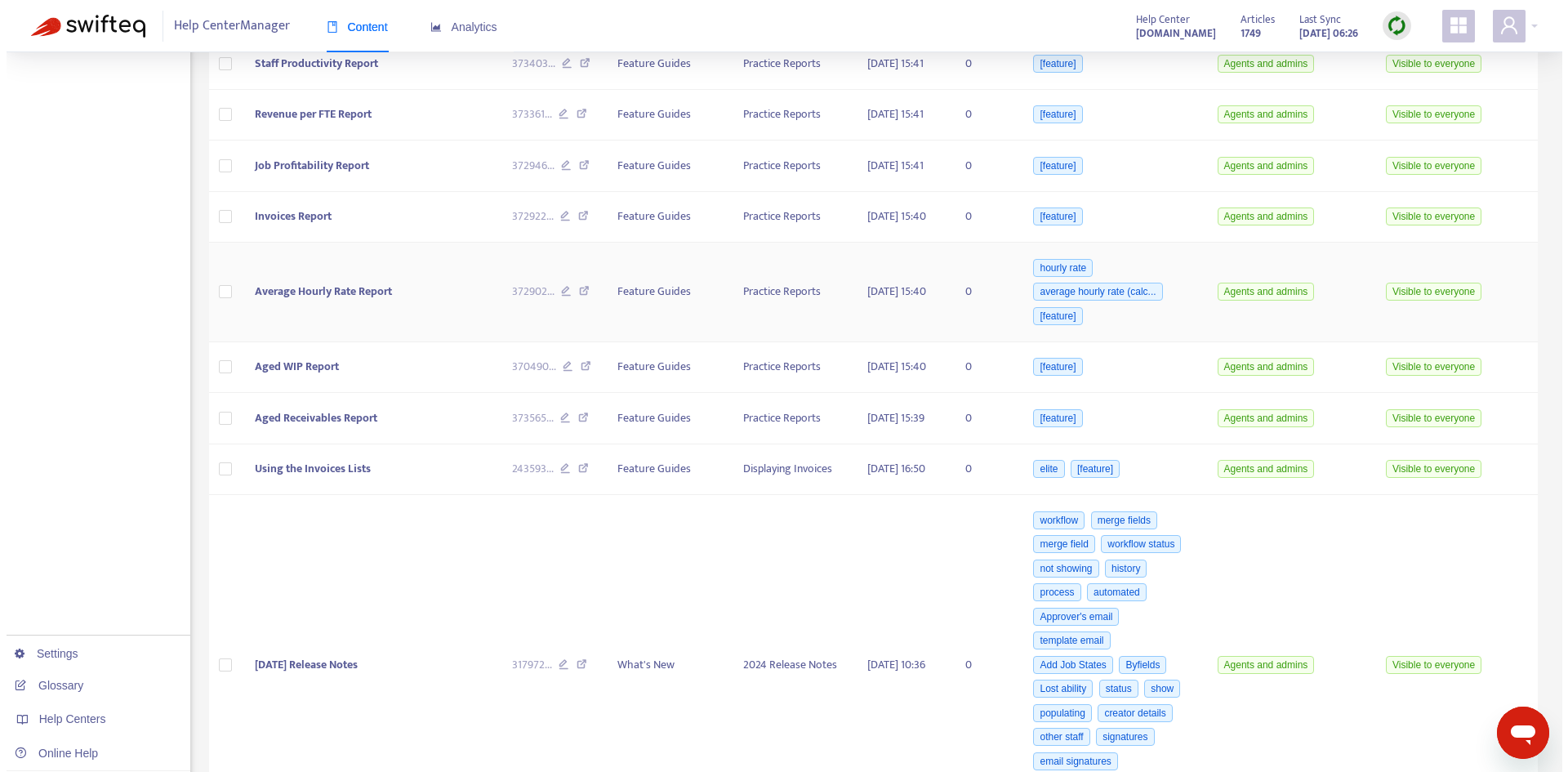
scroll to position [899, 0]
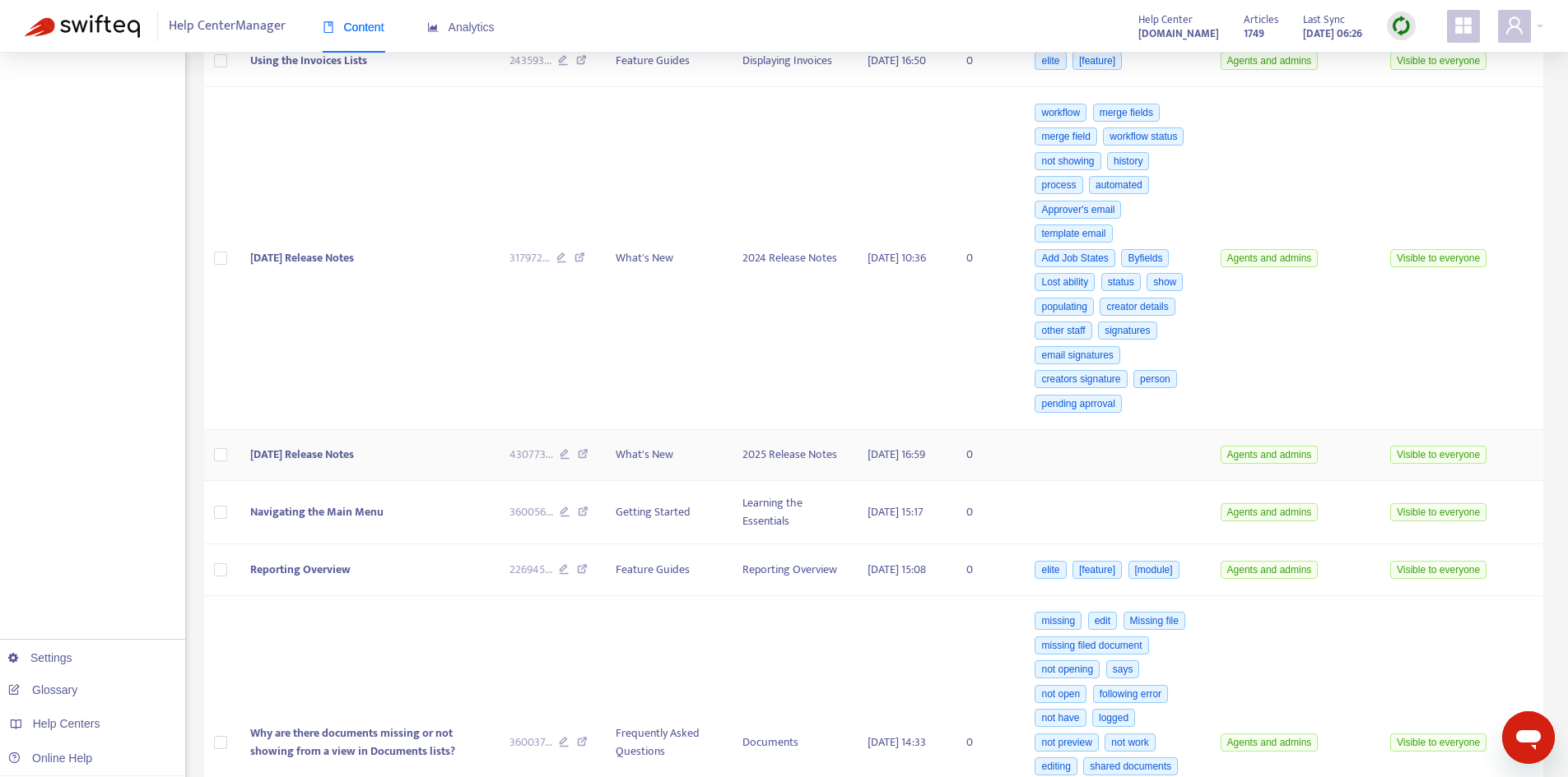
click at [396, 481] on td "[DATE] Release Notes" at bounding box center [366, 456] width 259 height 52
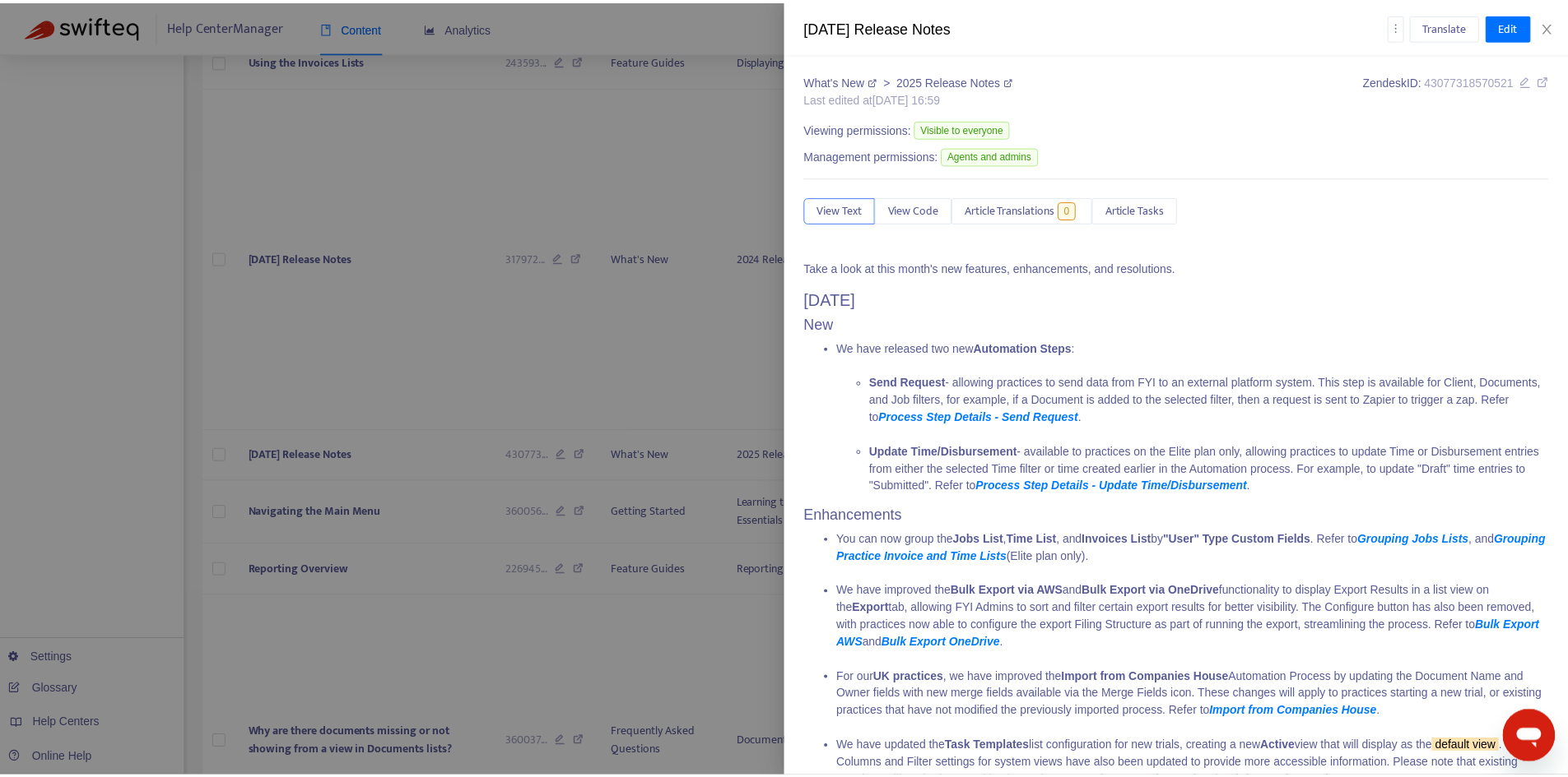
scroll to position [0, 0]
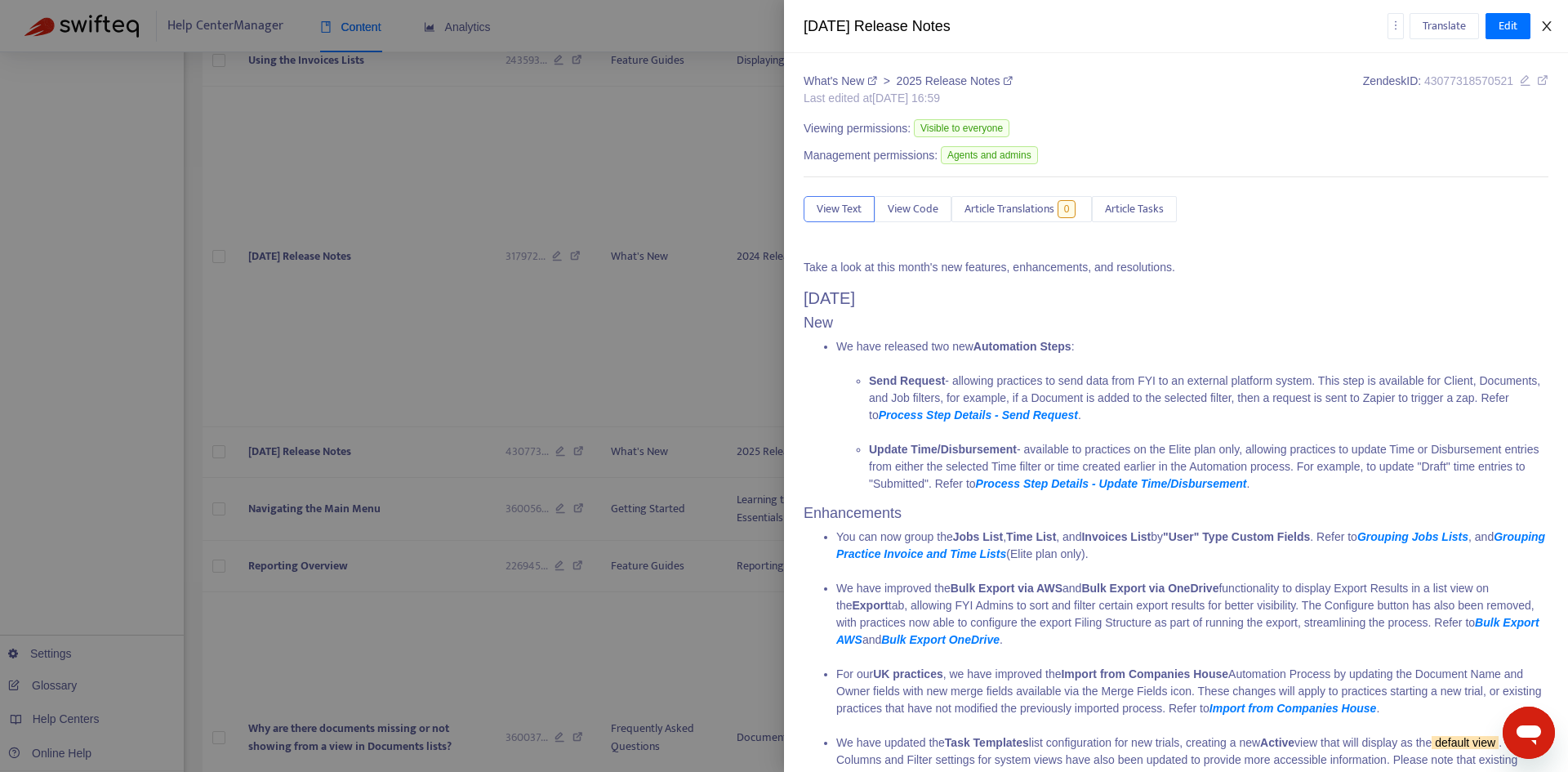
click at [1551, 26] on icon "close" at bounding box center [1547, 26] width 13 height 13
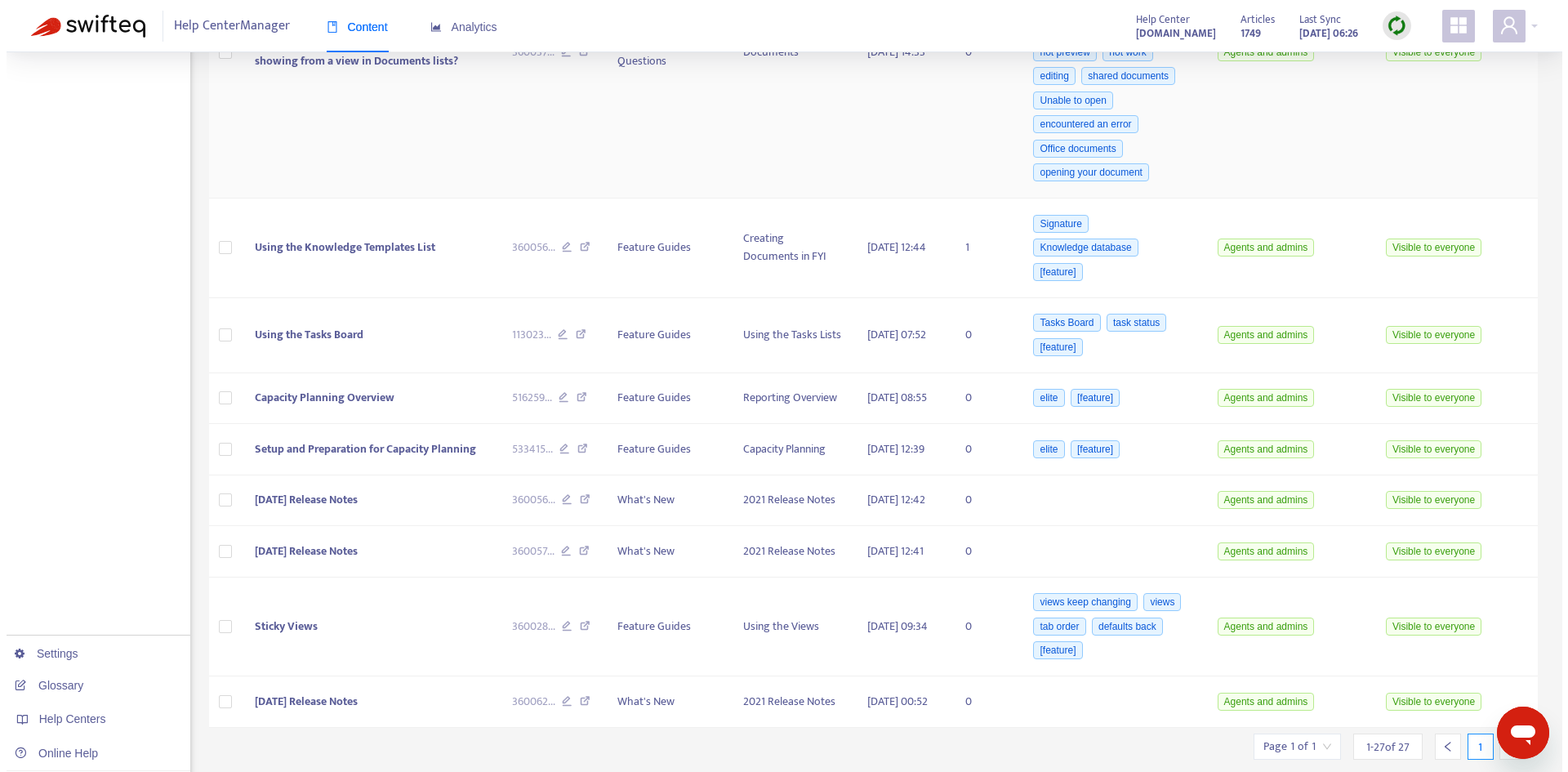
scroll to position [1845, 0]
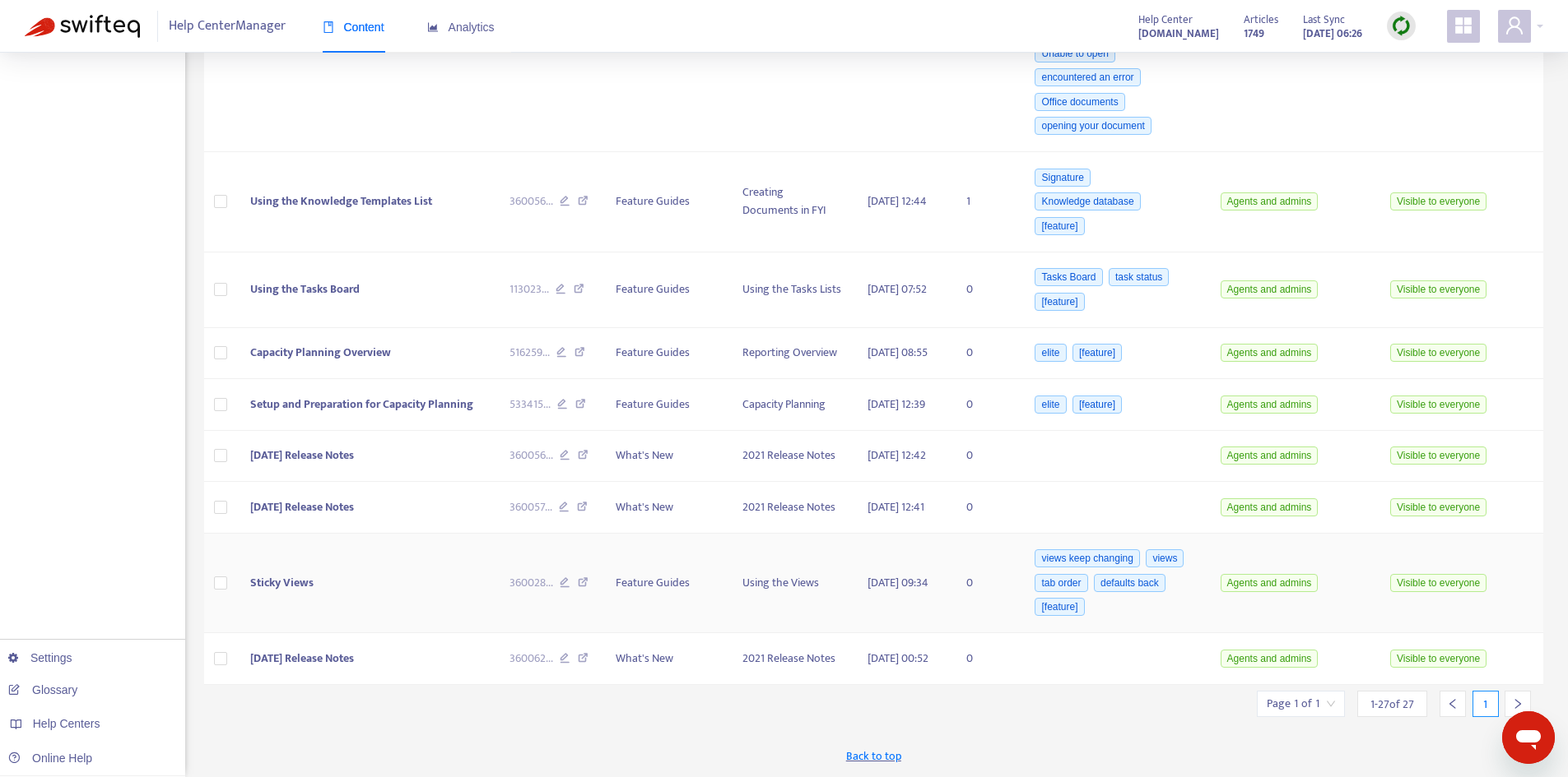
click at [376, 547] on td "Sticky Views" at bounding box center [366, 584] width 259 height 100
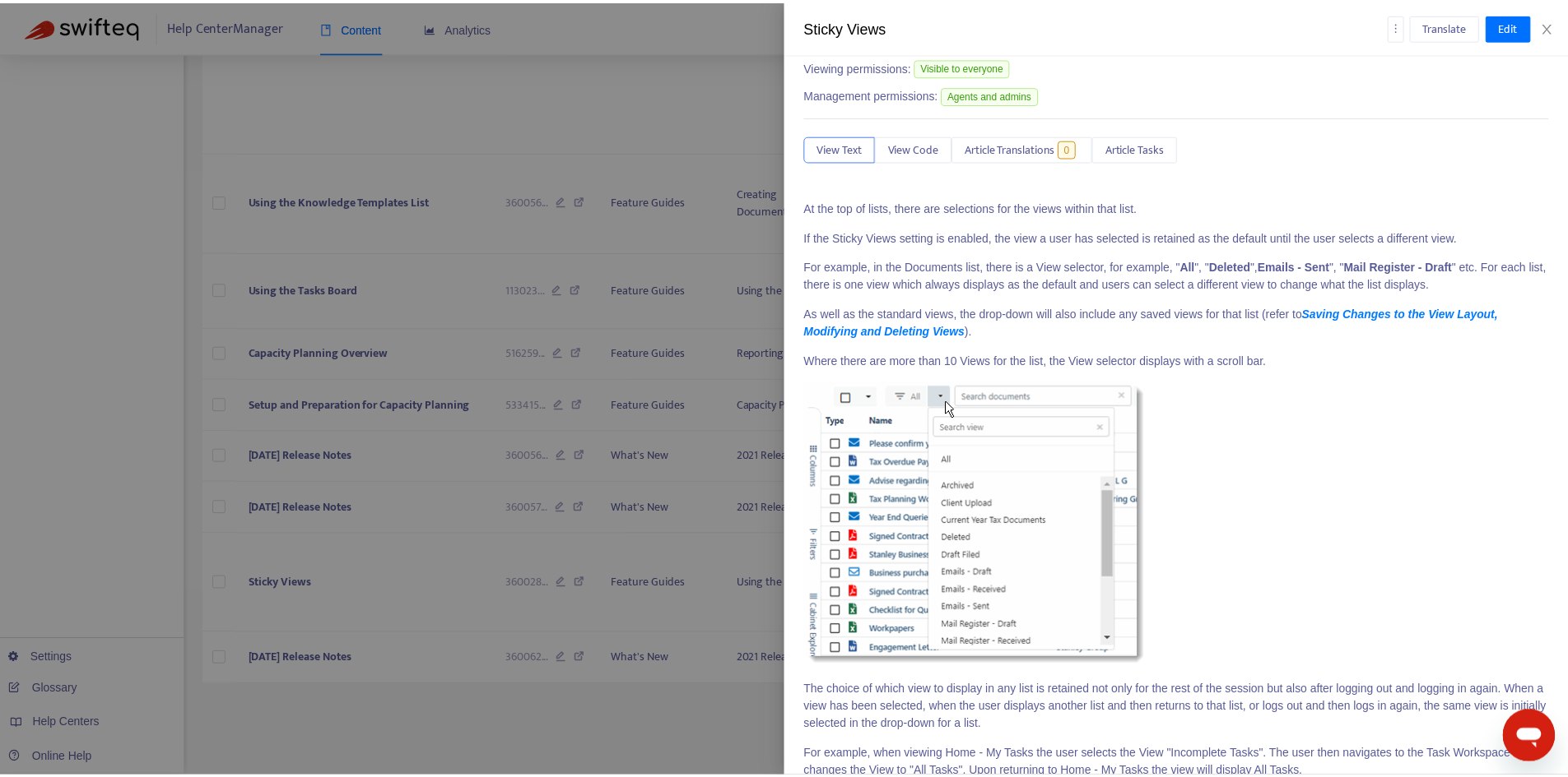
scroll to position [0, 0]
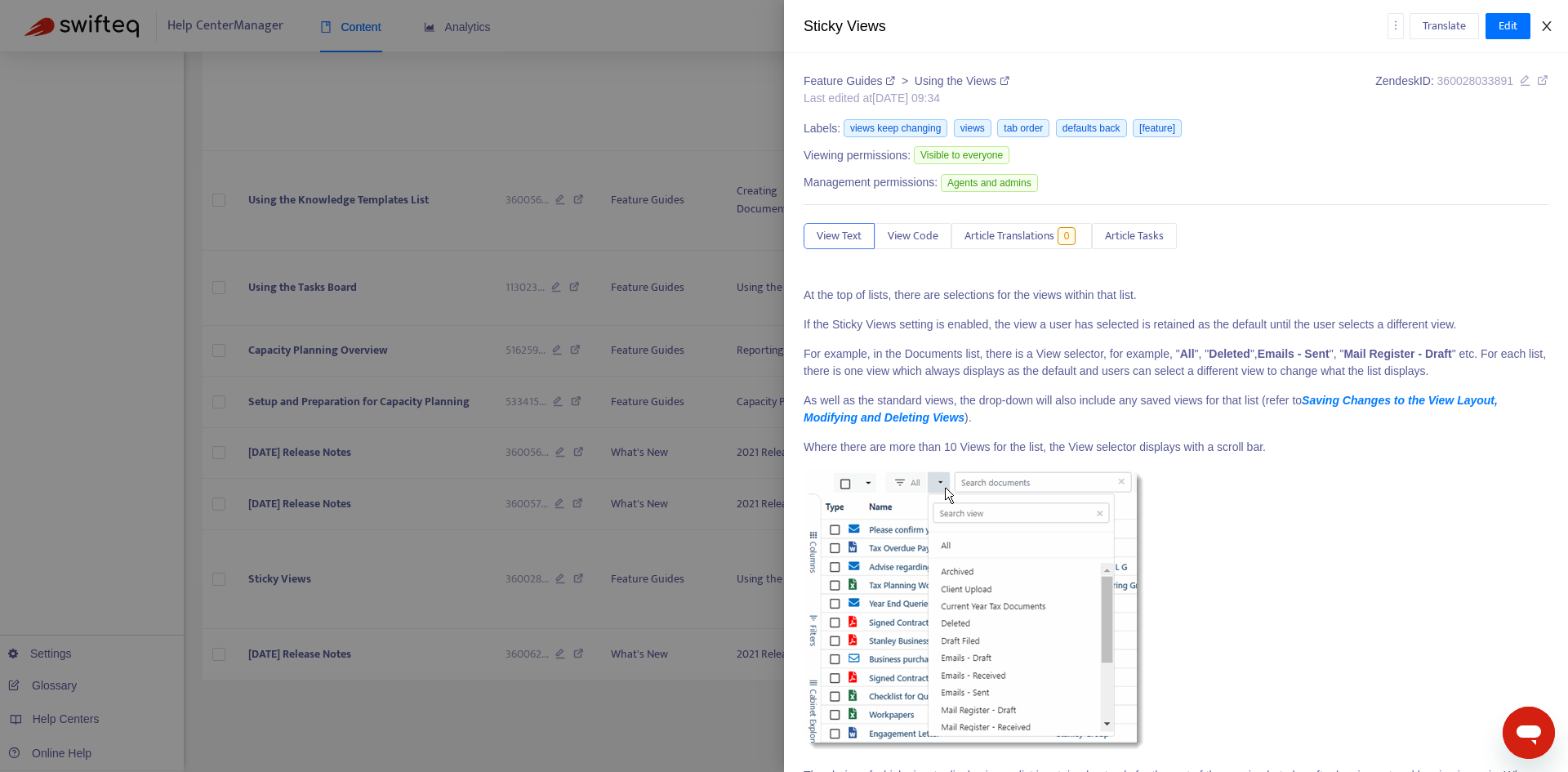
click at [1547, 29] on icon "close" at bounding box center [1547, 26] width 13 height 13
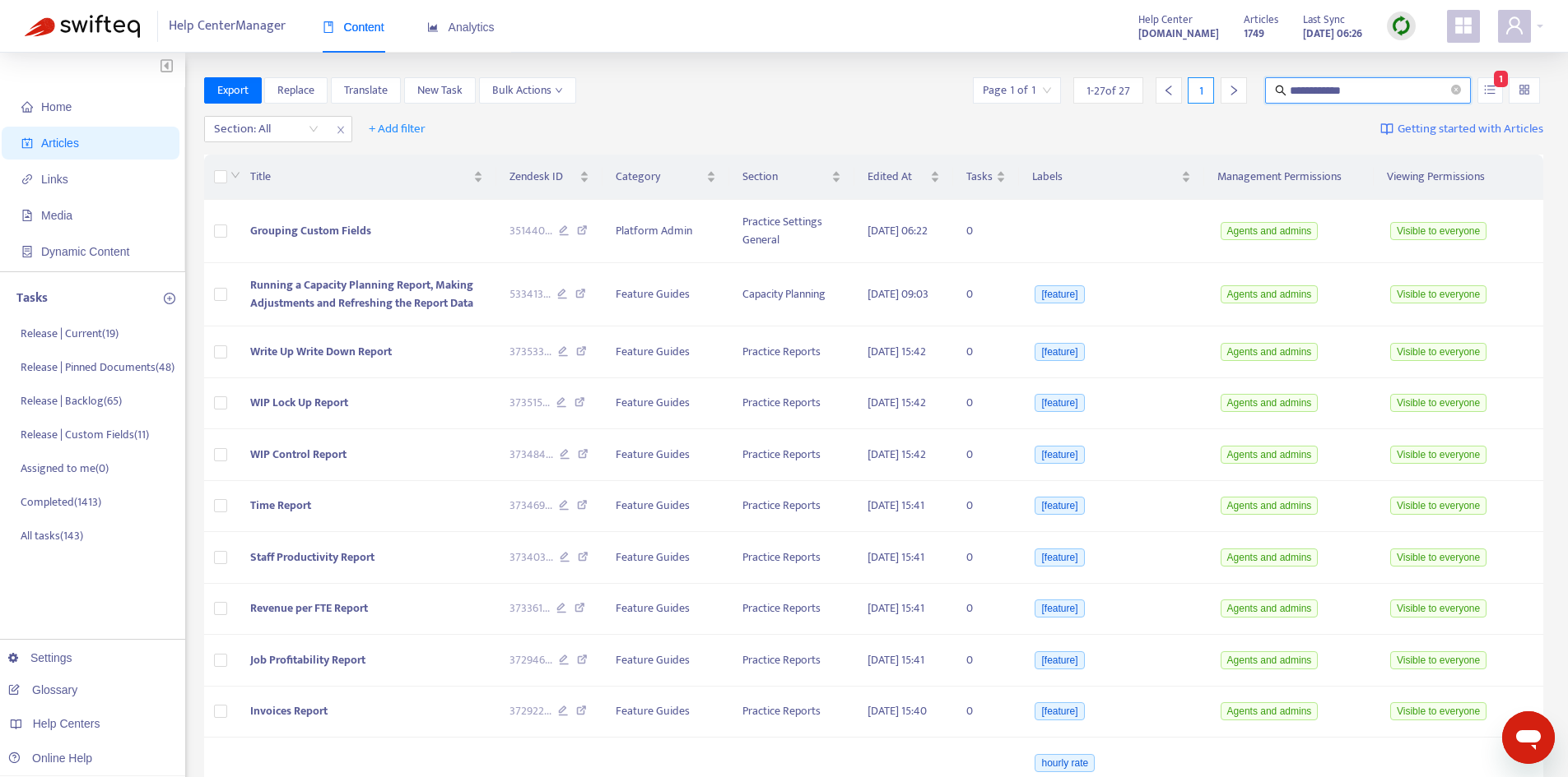
drag, startPoint x: 1381, startPoint y: 89, endPoint x: 1259, endPoint y: 89, distance: 122.0
click at [1259, 89] on div "**********" at bounding box center [1256, 90] width 574 height 26
type input "**********"
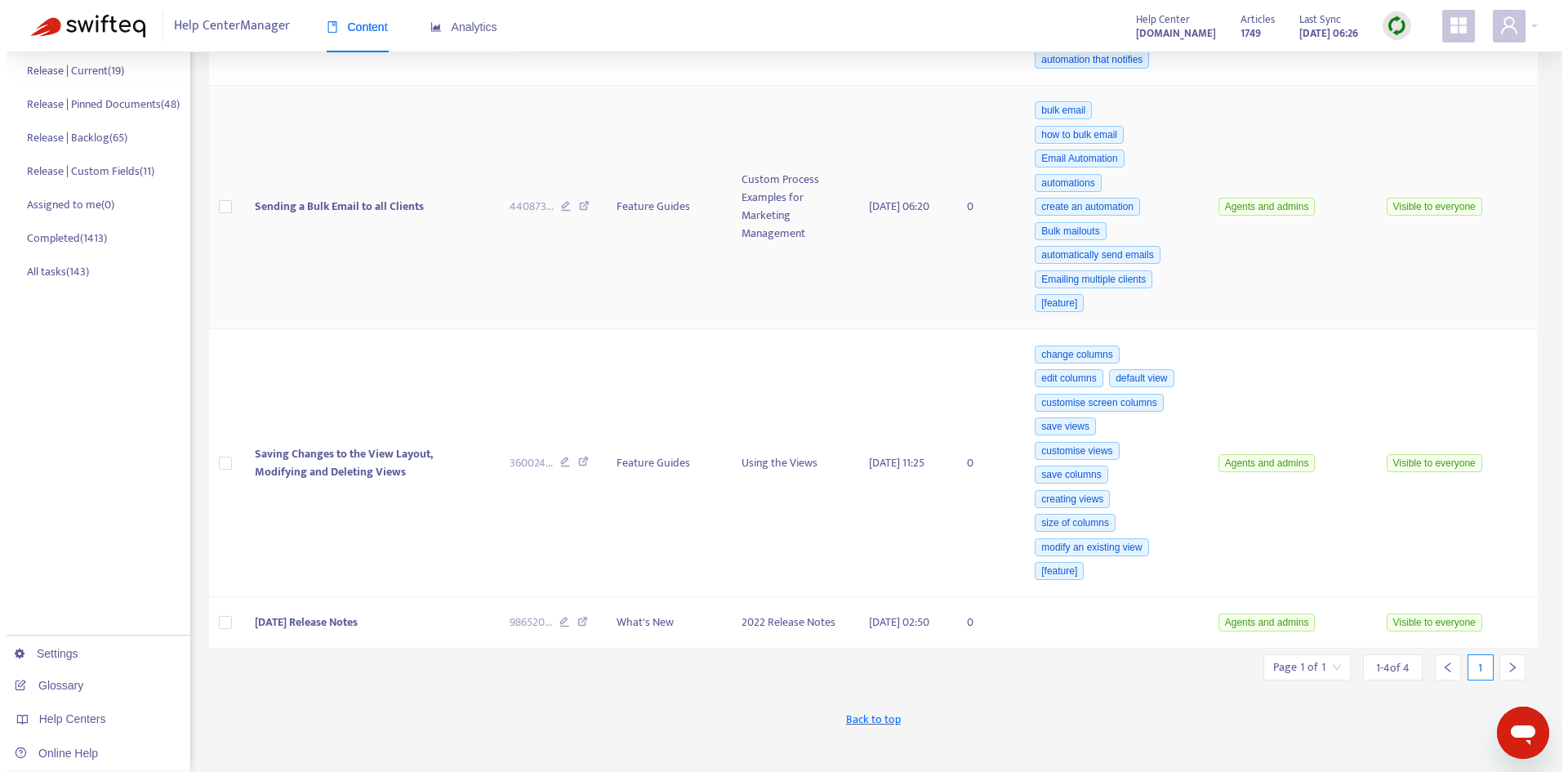
scroll to position [179, 0]
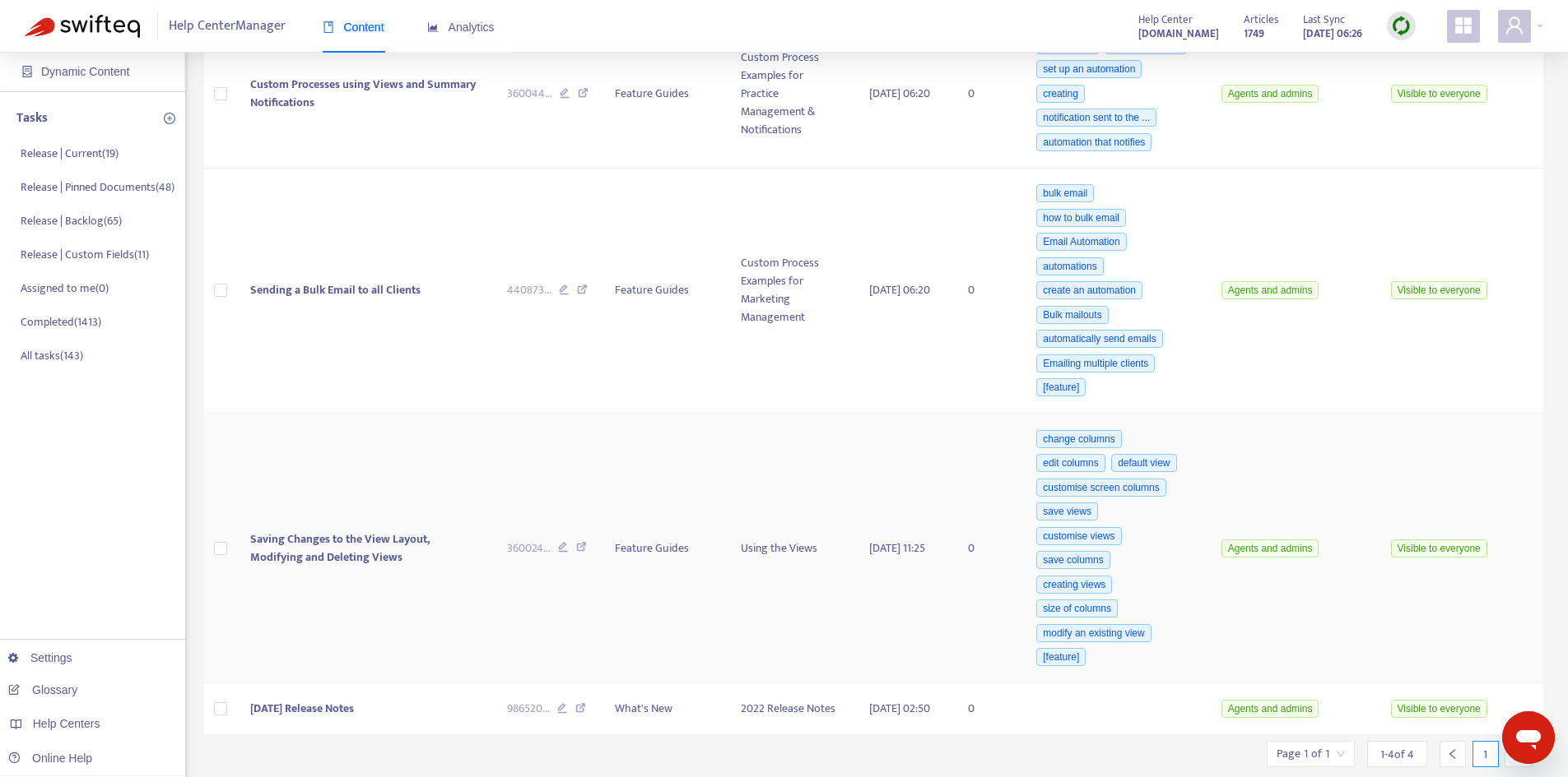
click at [340, 473] on td "Saving Changes to the View Layout, Modifying and Deleting Views" at bounding box center [365, 548] width 257 height 270
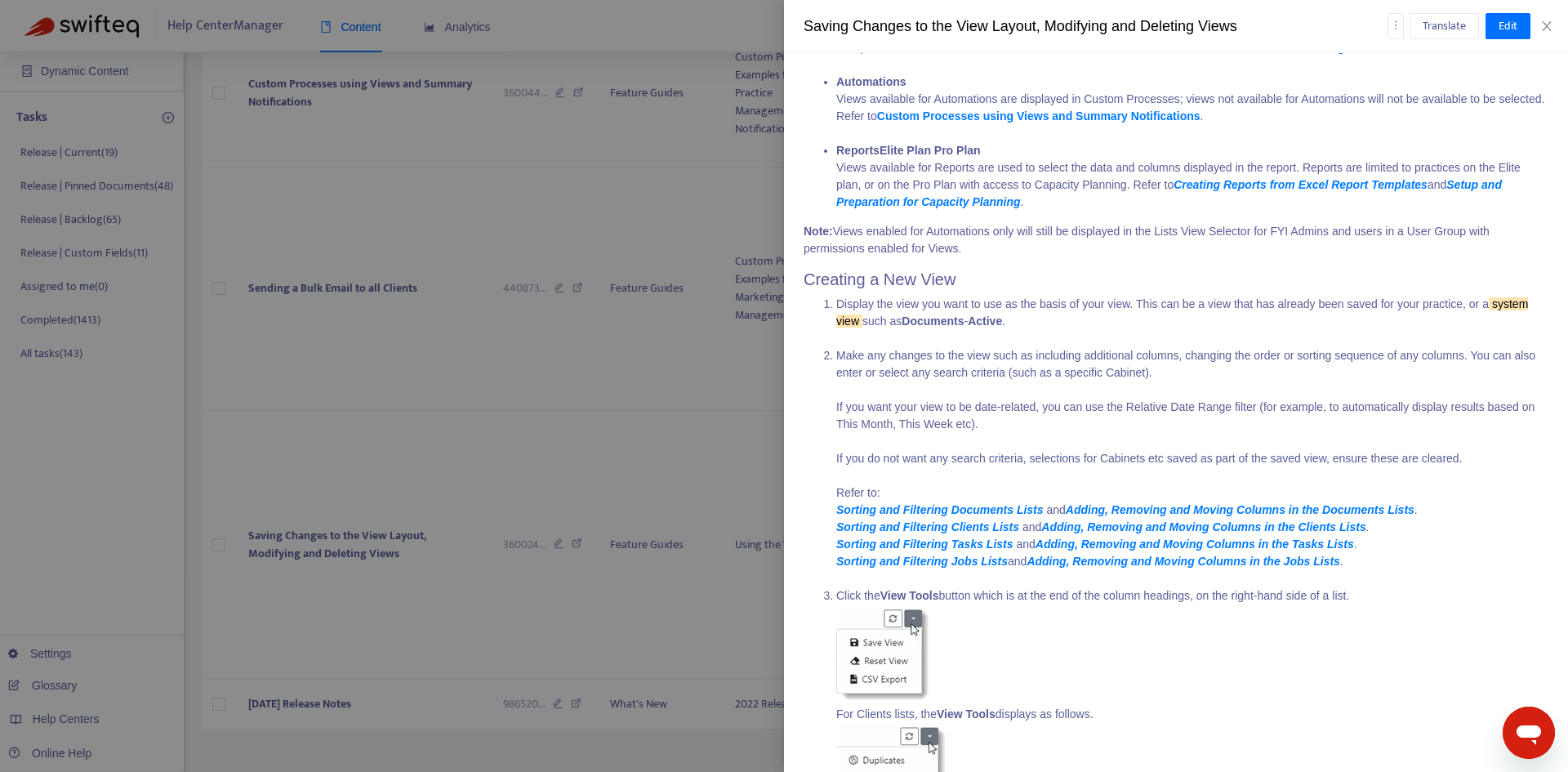
scroll to position [817, 0]
